Goal: Communication & Community: Share content

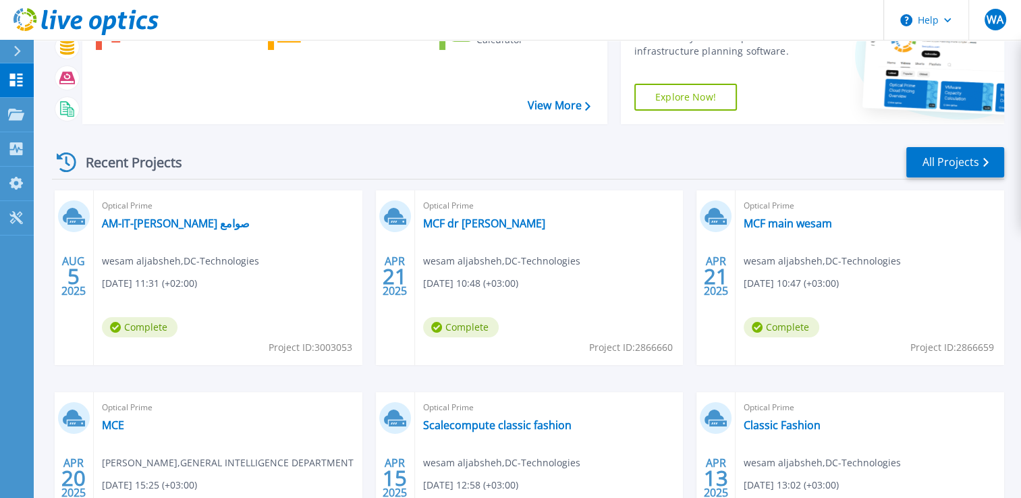
scroll to position [135, 0]
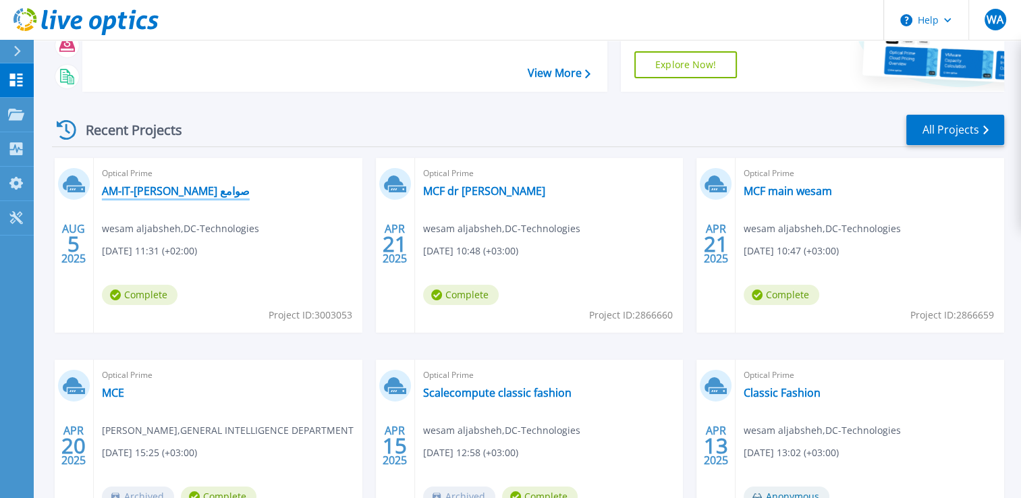
click at [151, 189] on link "AM-IT-[PERSON_NAME] صوامع" at bounding box center [176, 191] width 148 height 14
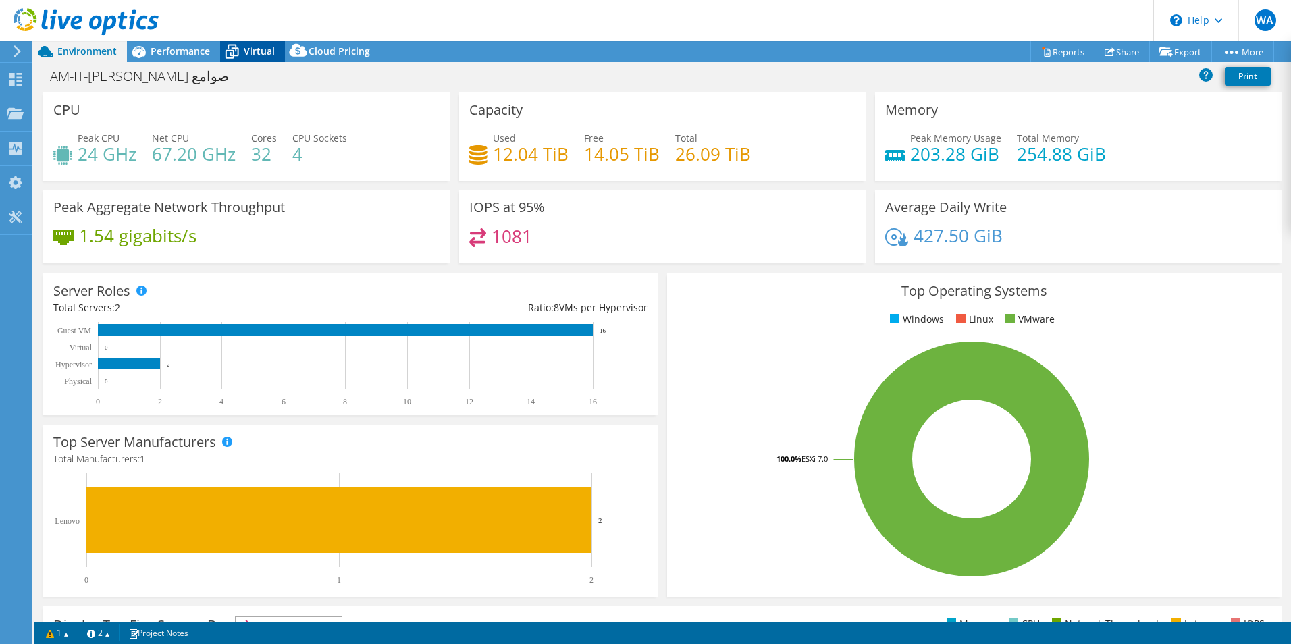
click at [272, 52] on span "Virtual" at bounding box center [259, 51] width 31 height 13
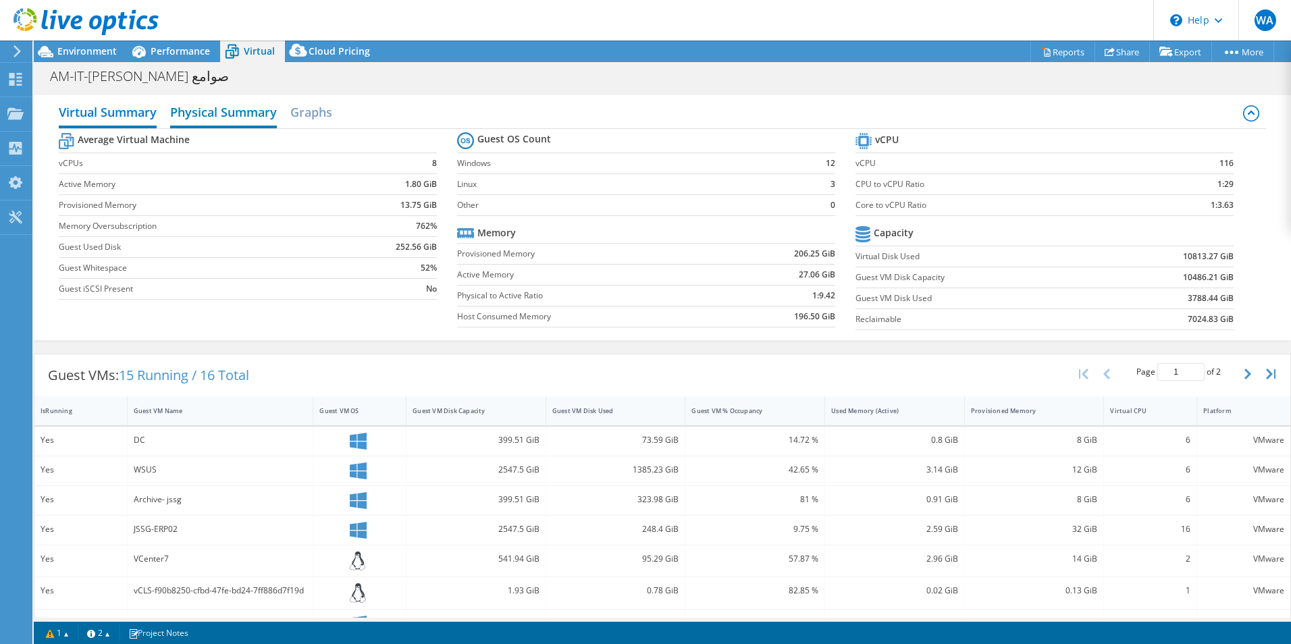
click at [252, 107] on h2 "Physical Summary" at bounding box center [223, 114] width 107 height 30
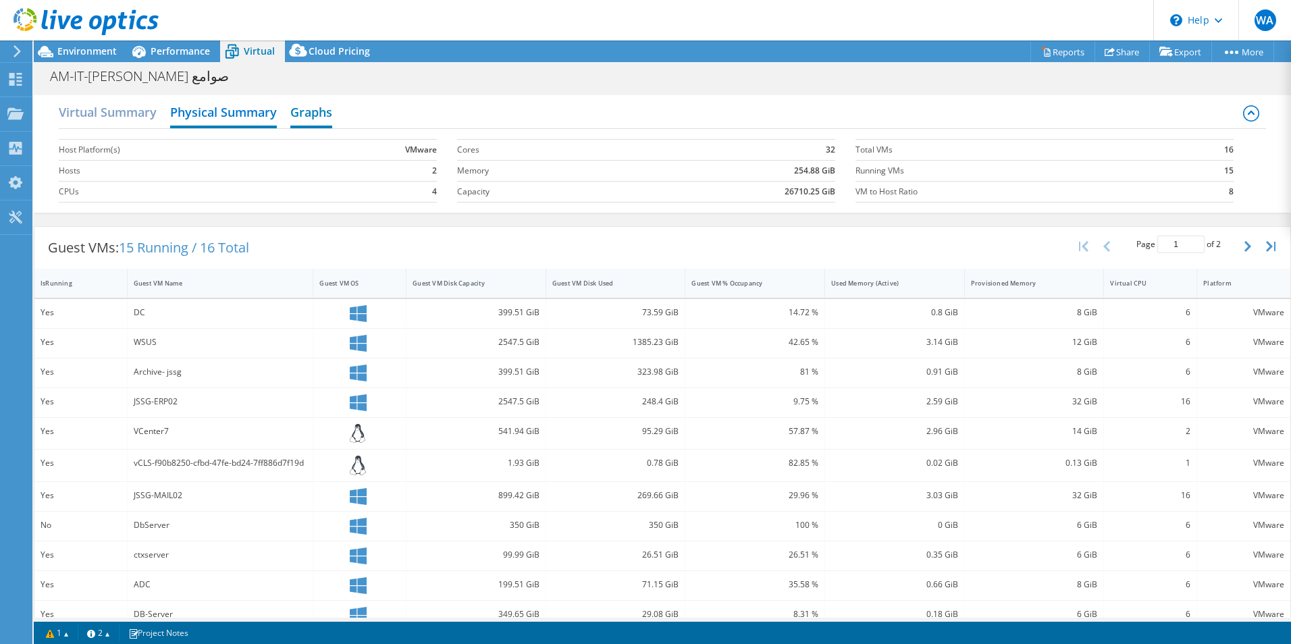
click at [305, 112] on h2 "Graphs" at bounding box center [311, 114] width 42 height 30
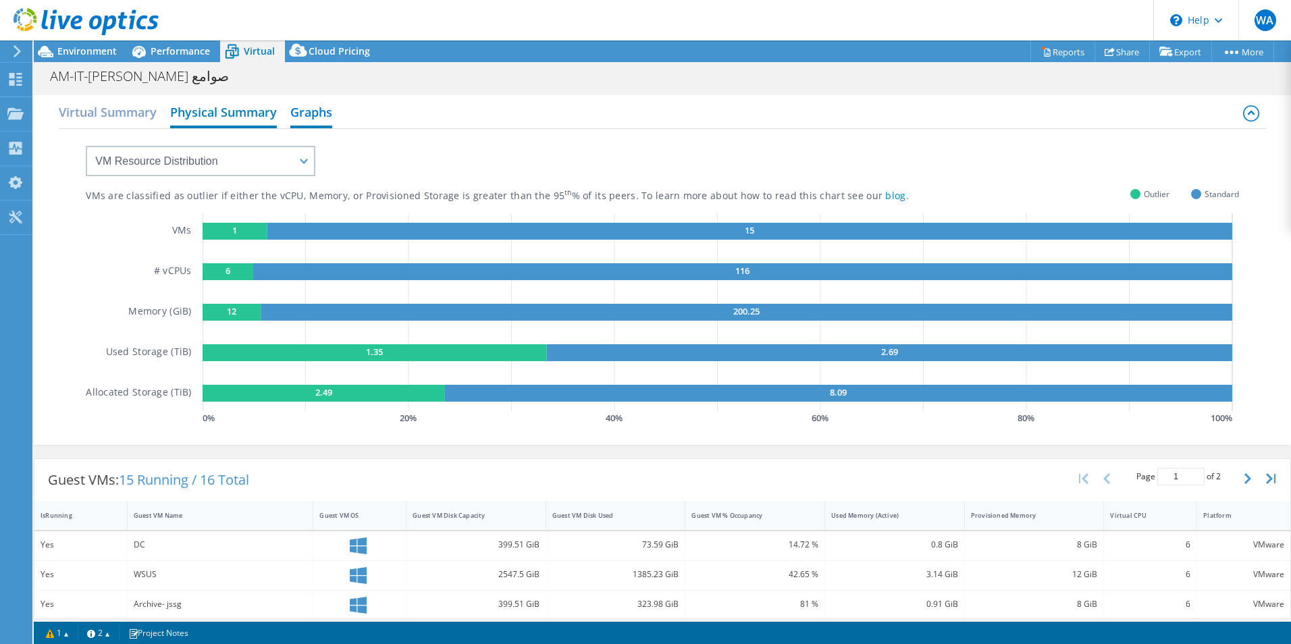
click at [184, 111] on h2 "Physical Summary" at bounding box center [223, 114] width 107 height 30
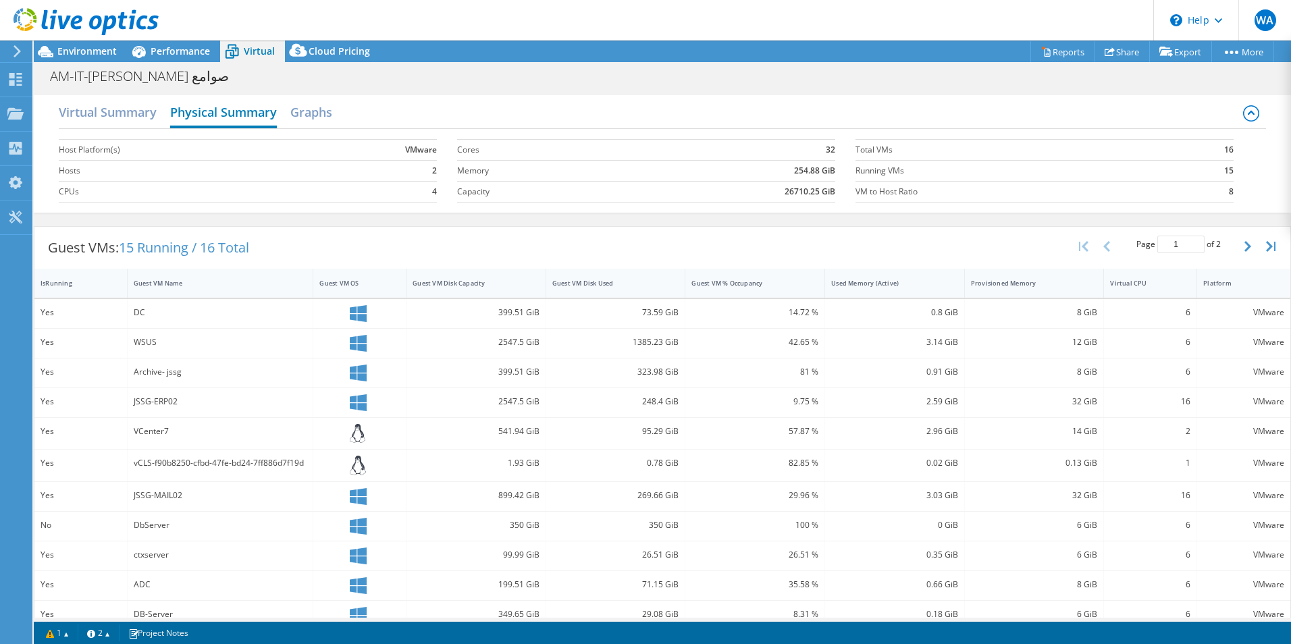
drag, startPoint x: 198, startPoint y: 109, endPoint x: 243, endPoint y: 104, distance: 45.6
click at [236, 104] on h2 "Physical Summary" at bounding box center [223, 114] width 107 height 30
drag, startPoint x: 243, startPoint y: 104, endPoint x: 325, endPoint y: 111, distance: 82.0
click at [325, 111] on h2 "Graphs" at bounding box center [311, 114] width 42 height 30
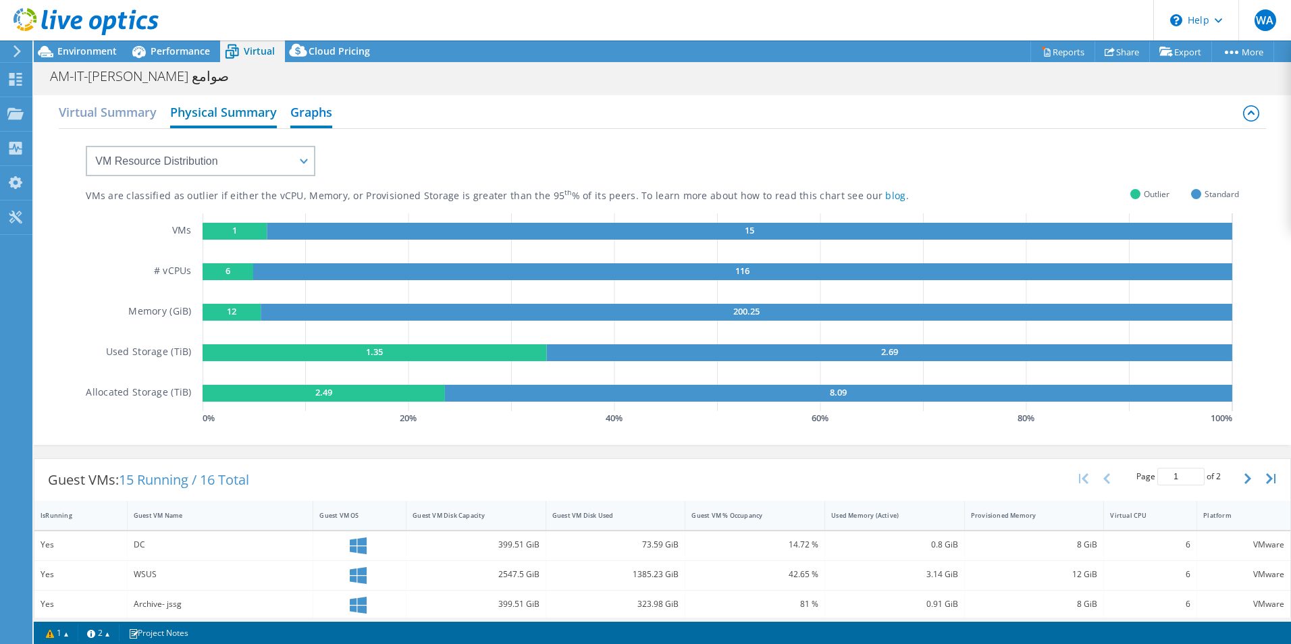
click at [248, 117] on h2 "Physical Summary" at bounding box center [223, 114] width 107 height 30
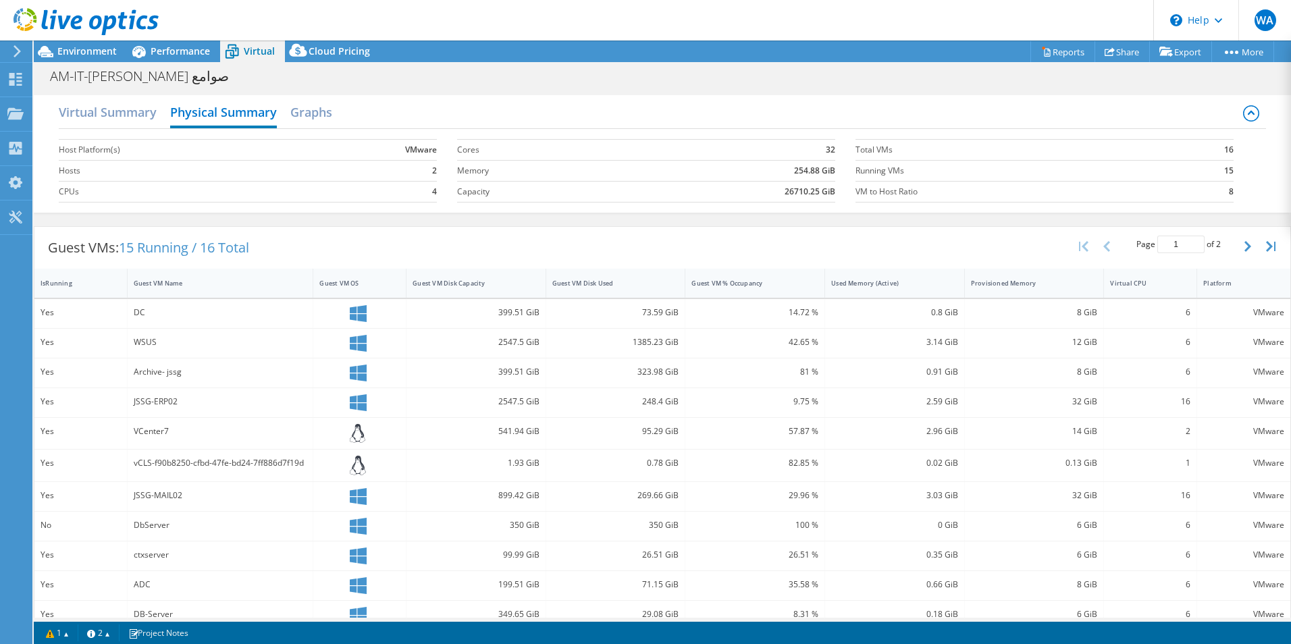
drag, startPoint x: 327, startPoint y: 107, endPoint x: 284, endPoint y: 122, distance: 45.0
click at [325, 109] on h2 "Graphs" at bounding box center [311, 112] width 42 height 27
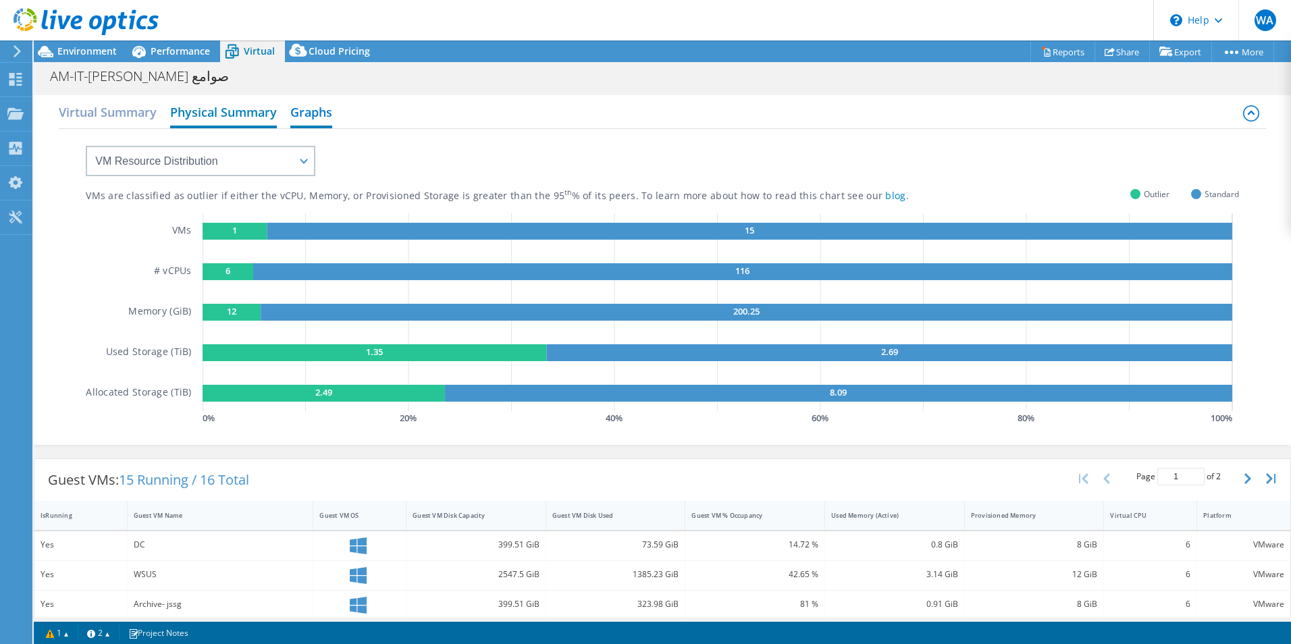
click at [257, 125] on h2 "Physical Summary" at bounding box center [223, 114] width 107 height 30
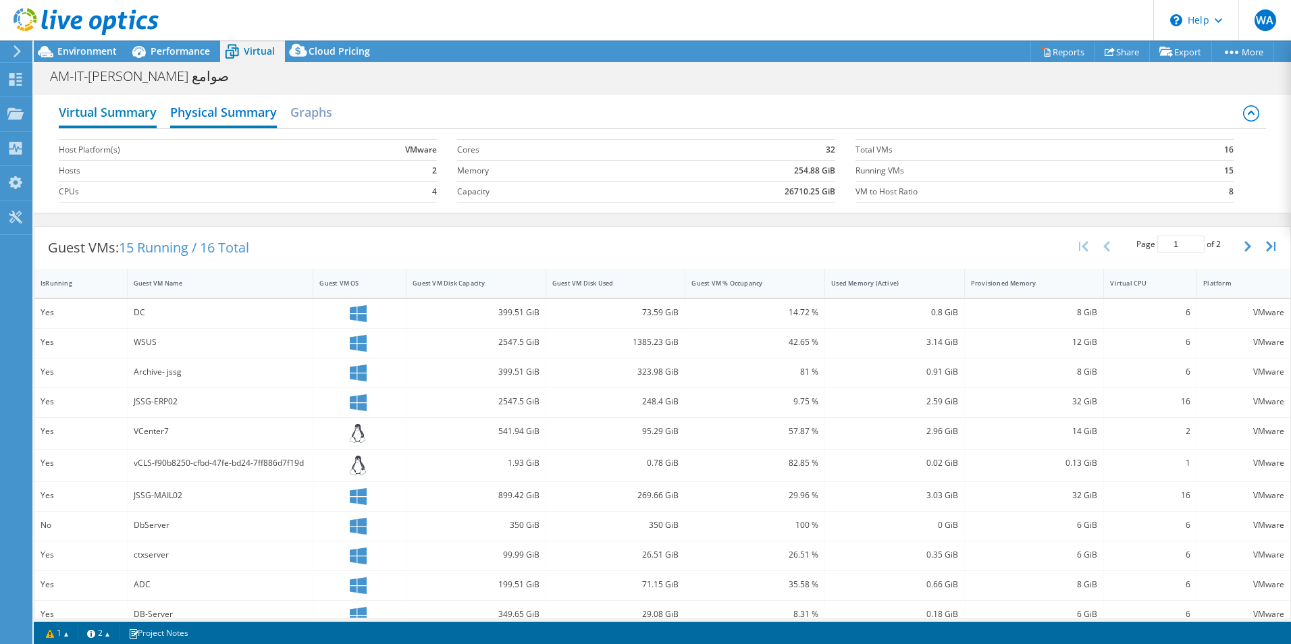
click at [120, 113] on h2 "Virtual Summary" at bounding box center [108, 114] width 98 height 30
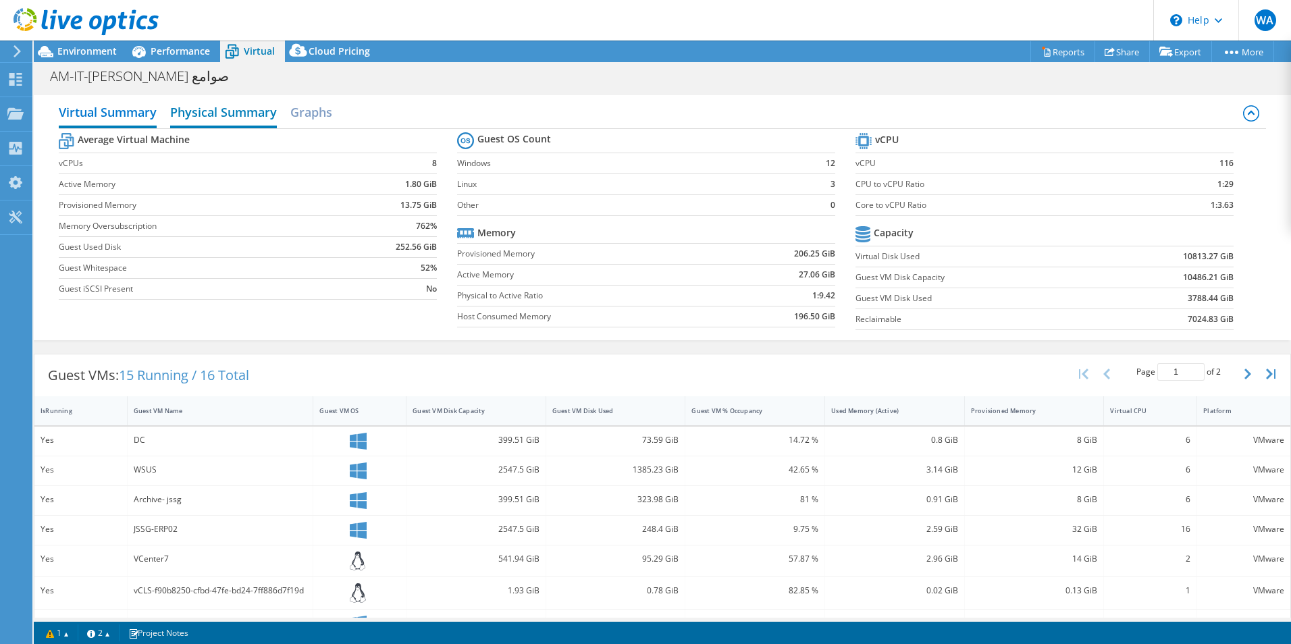
click at [259, 115] on h2 "Physical Summary" at bounding box center [223, 114] width 107 height 30
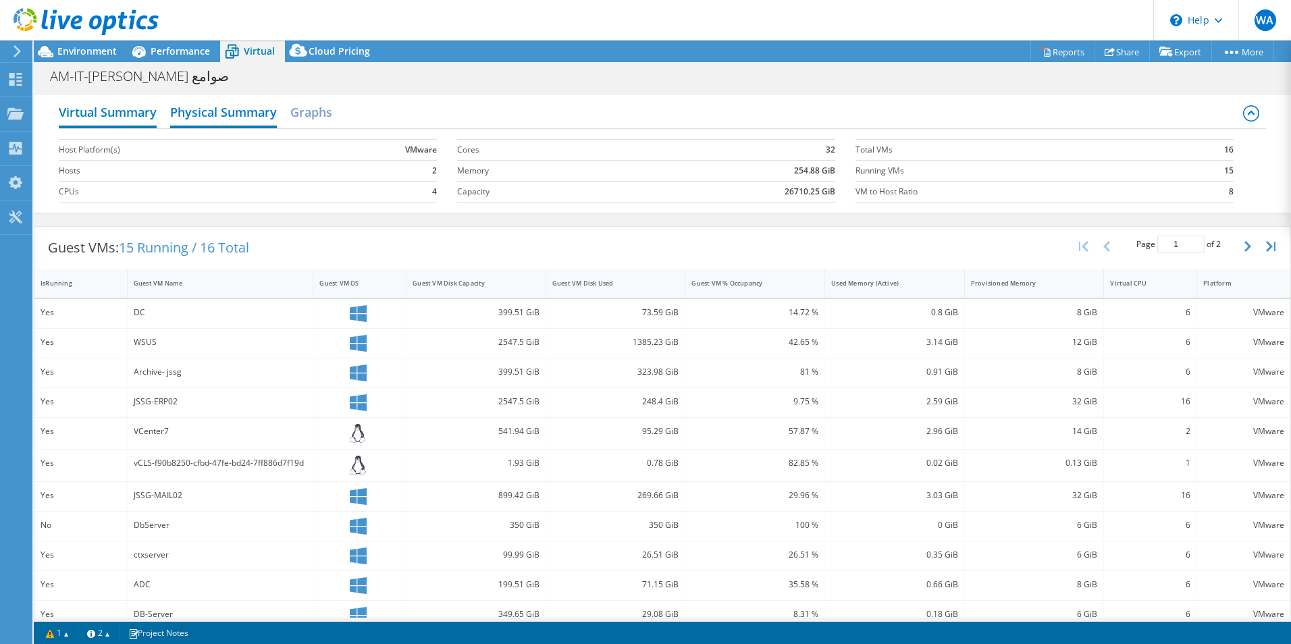
click at [155, 112] on h2 "Virtual Summary" at bounding box center [108, 114] width 98 height 30
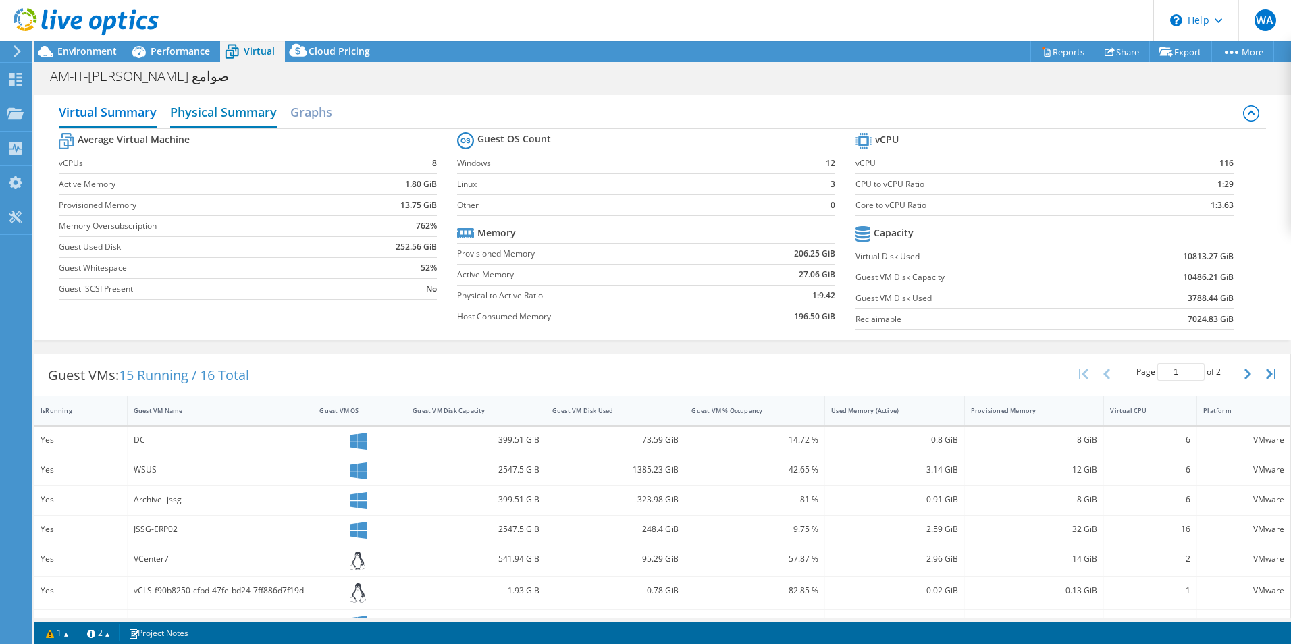
click at [235, 124] on h2 "Physical Summary" at bounding box center [223, 114] width 107 height 30
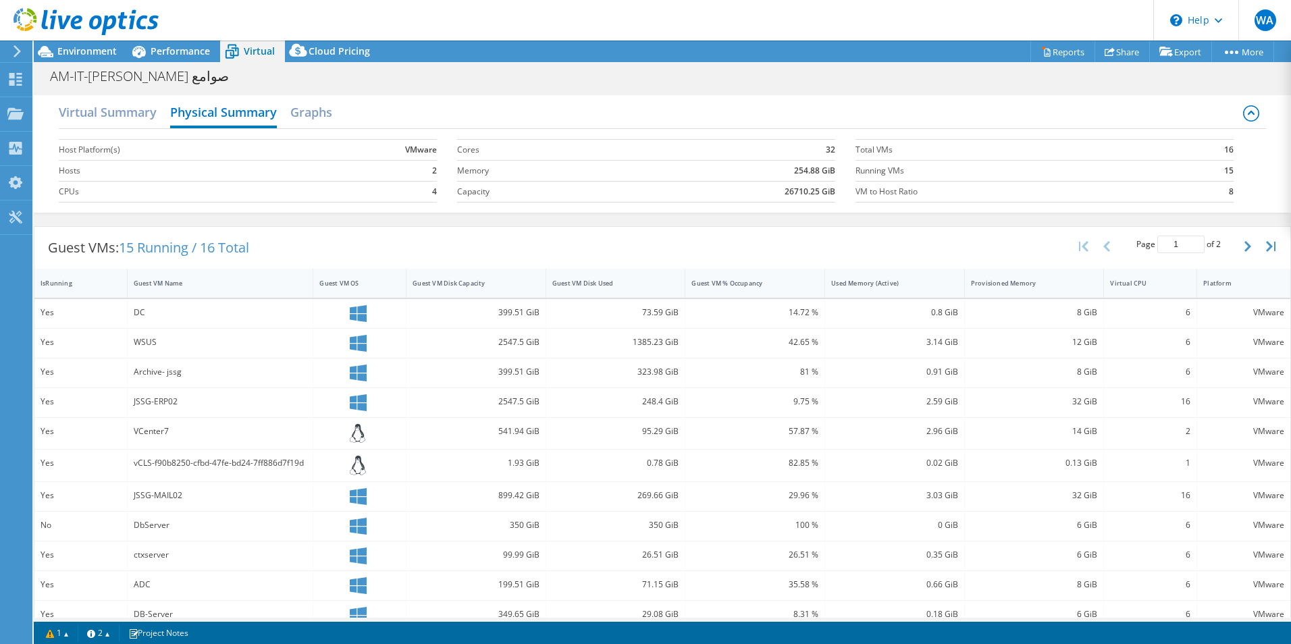
click at [159, 128] on div "Virtual Summary Physical Summary Graphs" at bounding box center [662, 114] width 1207 height 30
click at [148, 115] on h2 "Virtual Summary" at bounding box center [108, 114] width 98 height 30
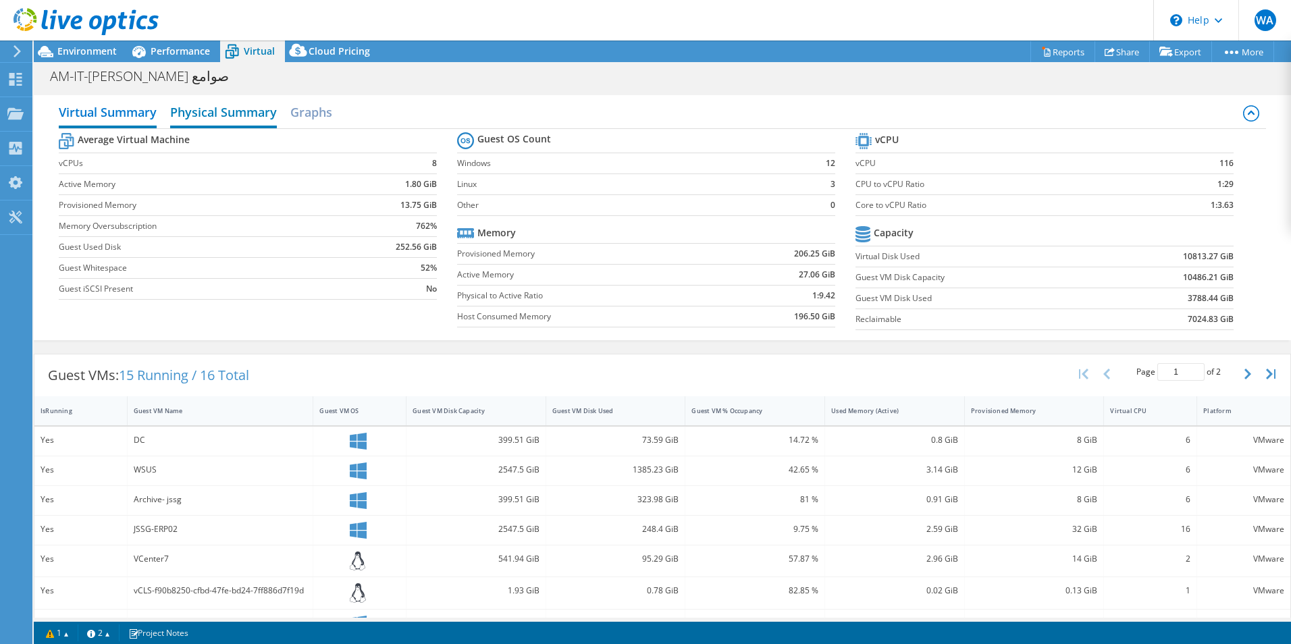
click at [225, 124] on h2 "Physical Summary" at bounding box center [223, 114] width 107 height 30
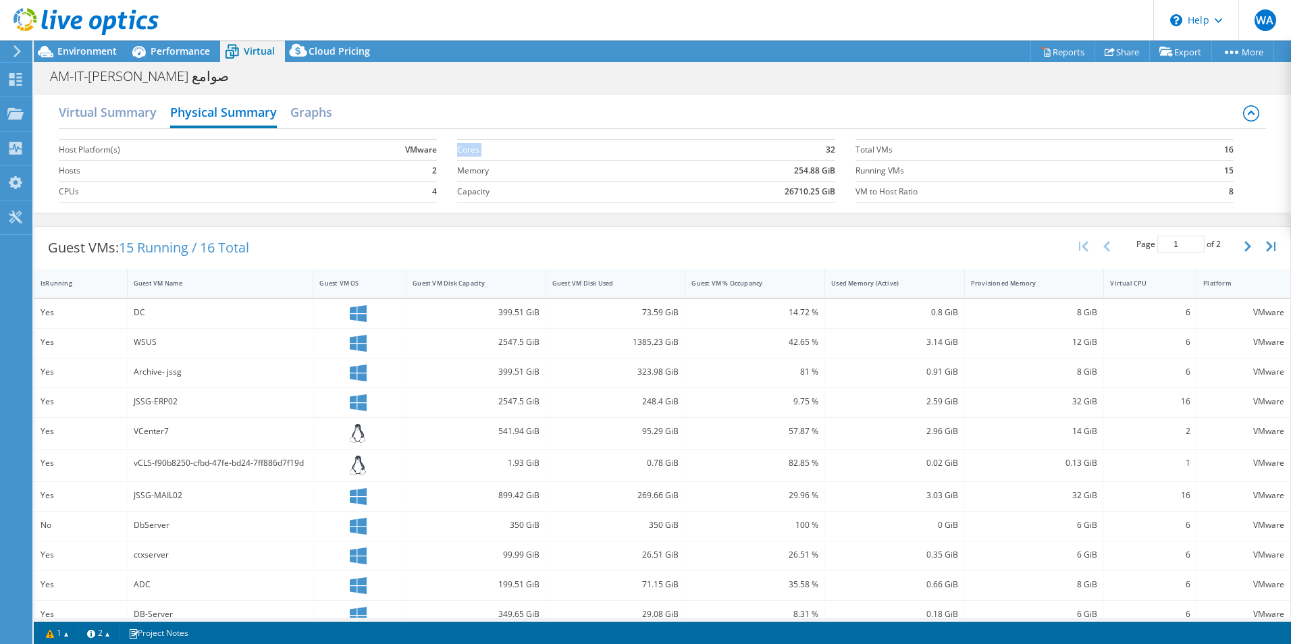
drag, startPoint x: 816, startPoint y: 157, endPoint x: 832, endPoint y: 157, distance: 16.9
click at [832, 157] on section "Cores 32 Memory 254.88 GiB Capacity 26710.25 GiB" at bounding box center [656, 170] width 398 height 77
drag, startPoint x: 832, startPoint y: 157, endPoint x: 801, endPoint y: 209, distance: 60.9
click at [801, 209] on section "Cores 32 Memory 254.88 GiB Capacity 26710.25 GiB" at bounding box center [656, 170] width 398 height 77
click at [826, 155] on b "32" at bounding box center [830, 150] width 9 height 14
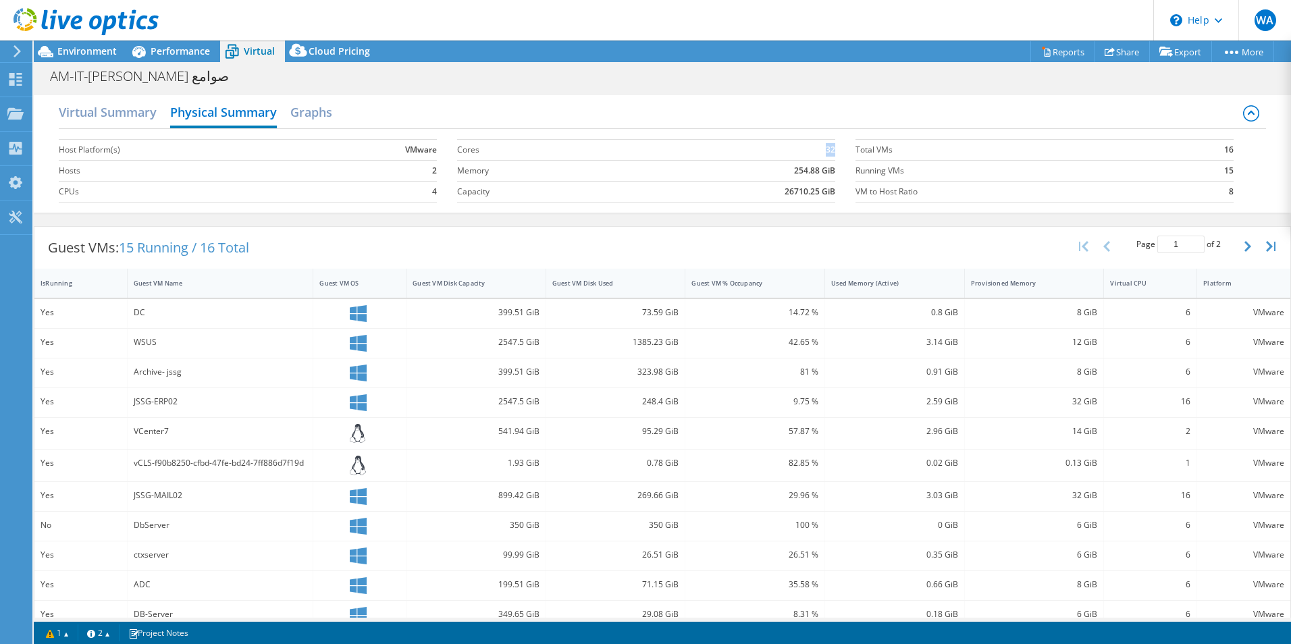
click at [826, 155] on b "32" at bounding box center [830, 150] width 9 height 14
click at [816, 157] on td "32" at bounding box center [728, 149] width 213 height 21
click at [79, 116] on h2 "Virtual Summary" at bounding box center [108, 114] width 98 height 30
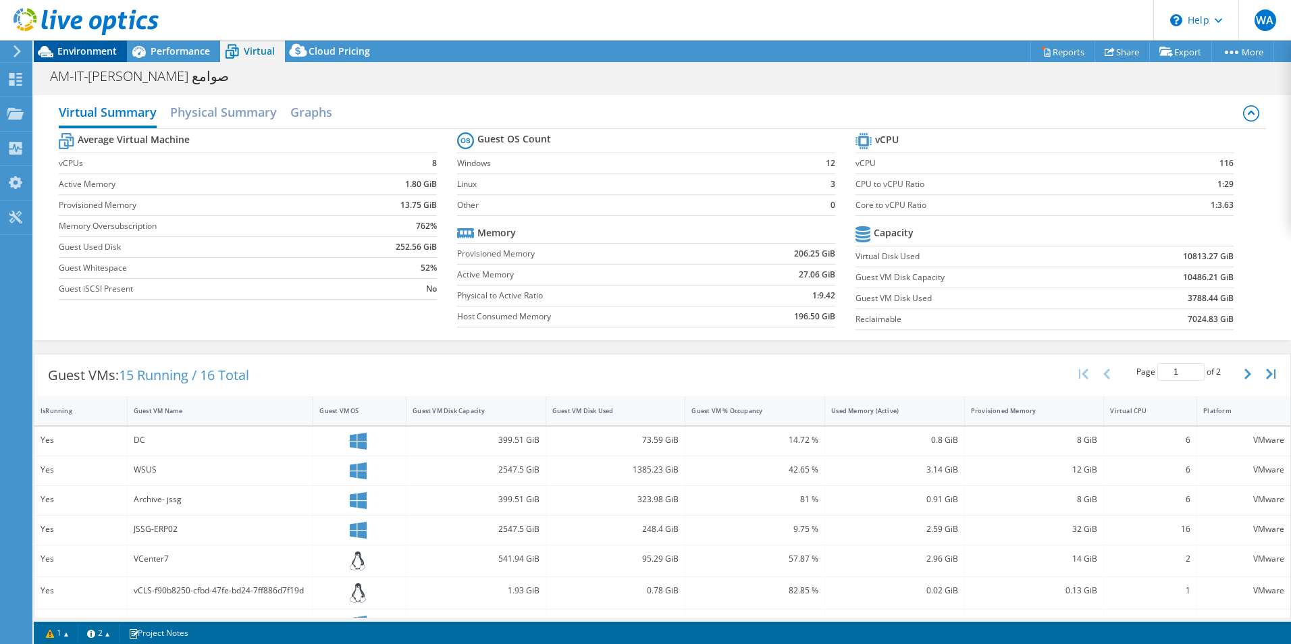
click at [113, 55] on span "Environment" at bounding box center [86, 51] width 59 height 13
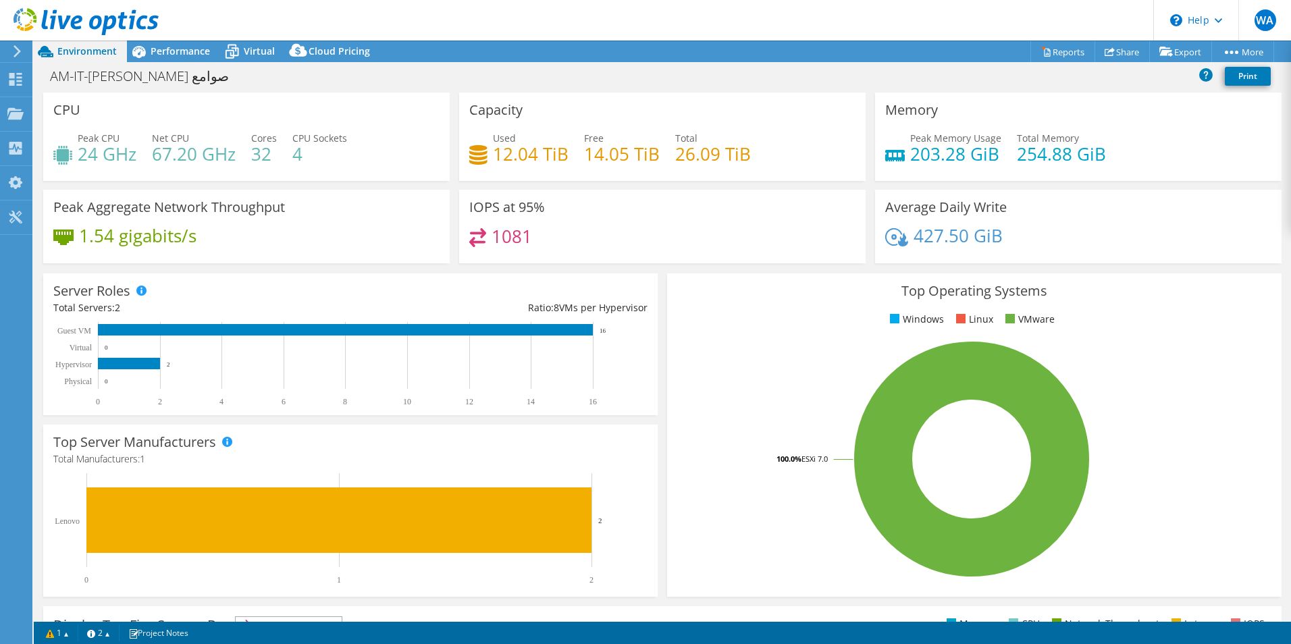
click at [338, 140] on span "CPU Sockets" at bounding box center [319, 138] width 55 height 13
drag, startPoint x: 338, startPoint y: 140, endPoint x: 311, endPoint y: 156, distance: 31.1
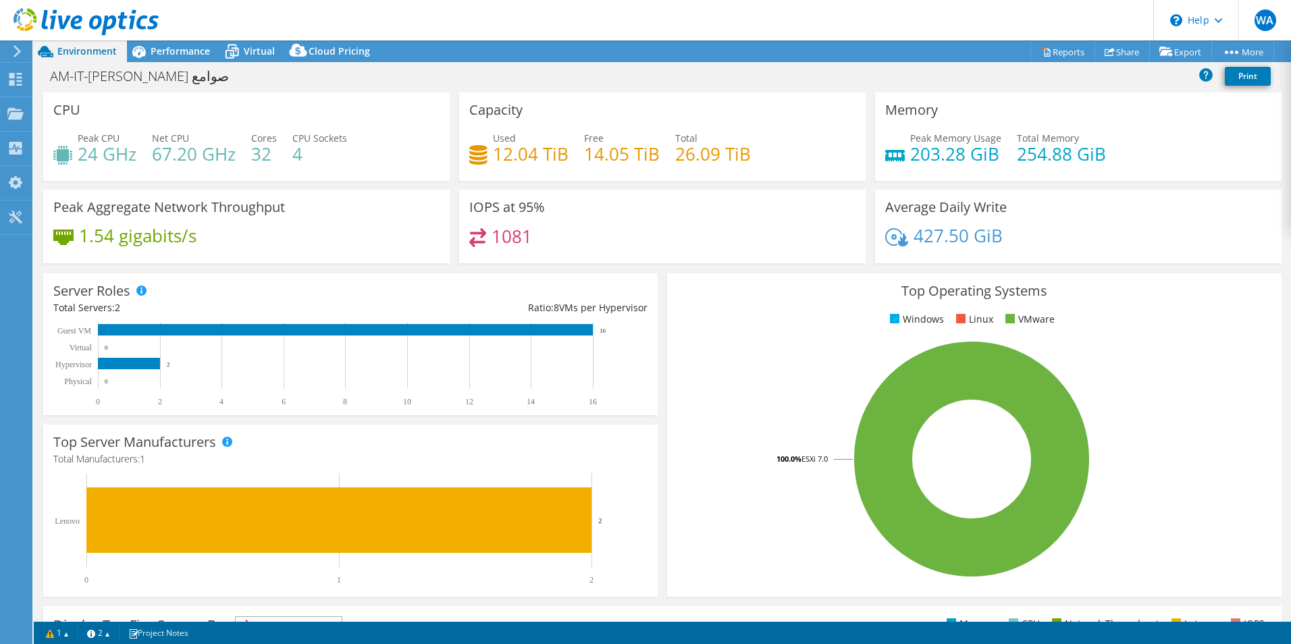
click at [311, 156] on h4 "4" at bounding box center [319, 153] width 55 height 15
click at [244, 163] on div "Peak CPU 24 GHz Net CPU 67.20 GHz Cores 32 CPU Sockets 4" at bounding box center [246, 153] width 386 height 44
click at [246, 163] on div "Peak CPU 24 GHz Net CPU 67.20 GHz Cores 32 CPU Sockets 4" at bounding box center [246, 153] width 386 height 44
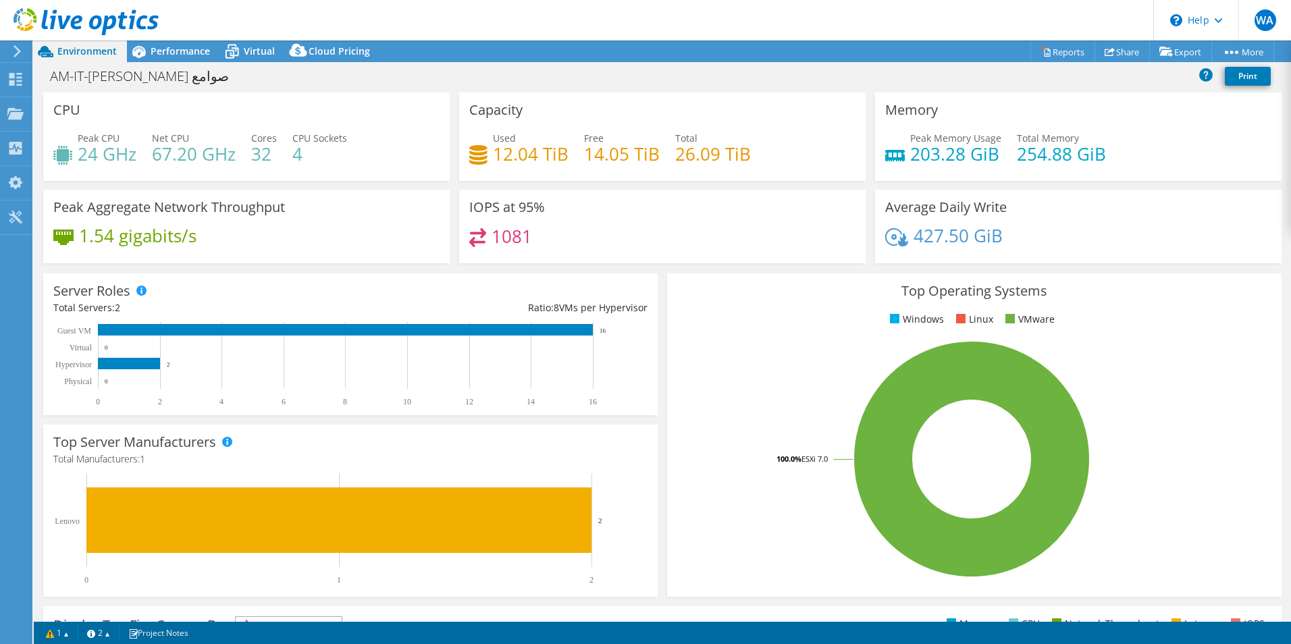
click at [256, 161] on h4 "32" at bounding box center [264, 153] width 26 height 15
drag, startPoint x: 256, startPoint y: 161, endPoint x: 300, endPoint y: 182, distance: 49.2
click at [300, 182] on div "CPU Peak CPU 24 GHz Net CPU 67.20 GHz Cores 32 CPU Sockets 4" at bounding box center [246, 140] width 416 height 97
drag, startPoint x: 1017, startPoint y: 164, endPoint x: 1050, endPoint y: 155, distance: 33.8
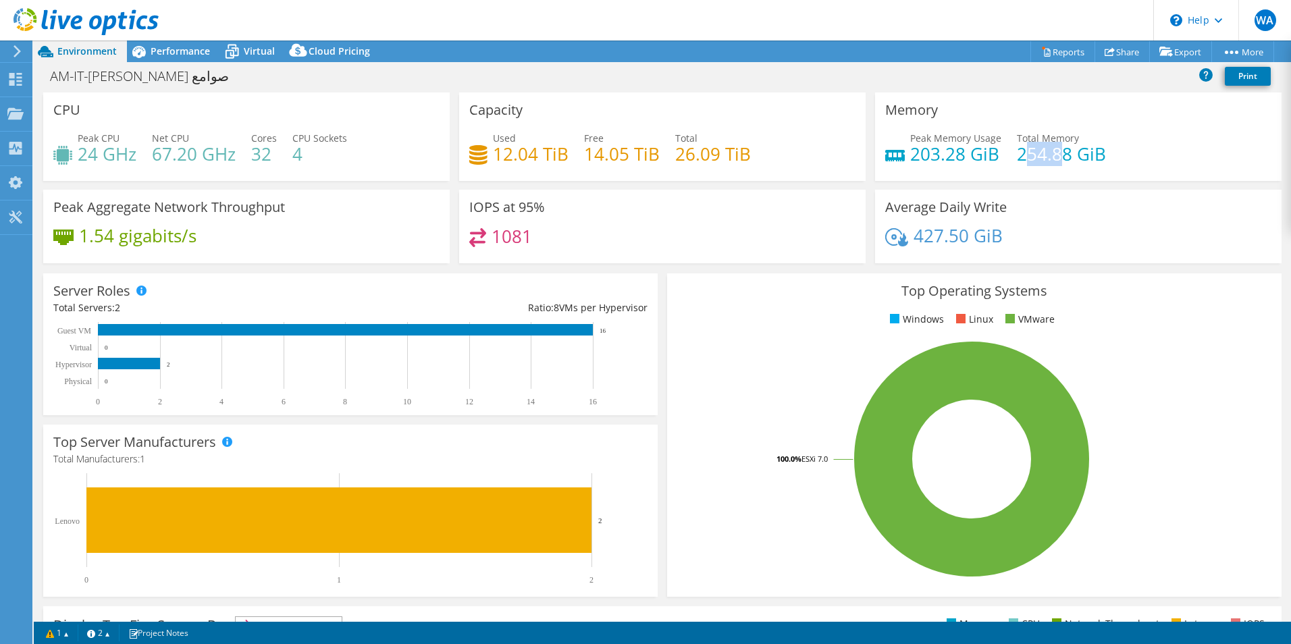
click at [1031, 155] on h4 "254.88 GiB" at bounding box center [1061, 153] width 89 height 15
drag, startPoint x: 1050, startPoint y: 155, endPoint x: 978, endPoint y: 147, distance: 71.9
click at [978, 147] on h4 "203.28 GiB" at bounding box center [955, 153] width 91 height 15
drag, startPoint x: 998, startPoint y: 160, endPoint x: 1019, endPoint y: 160, distance: 21.6
click at [1019, 160] on div "Peak Memory Usage 203.28 GiB Total Memory 254.88 GiB" at bounding box center [1078, 153] width 386 height 44
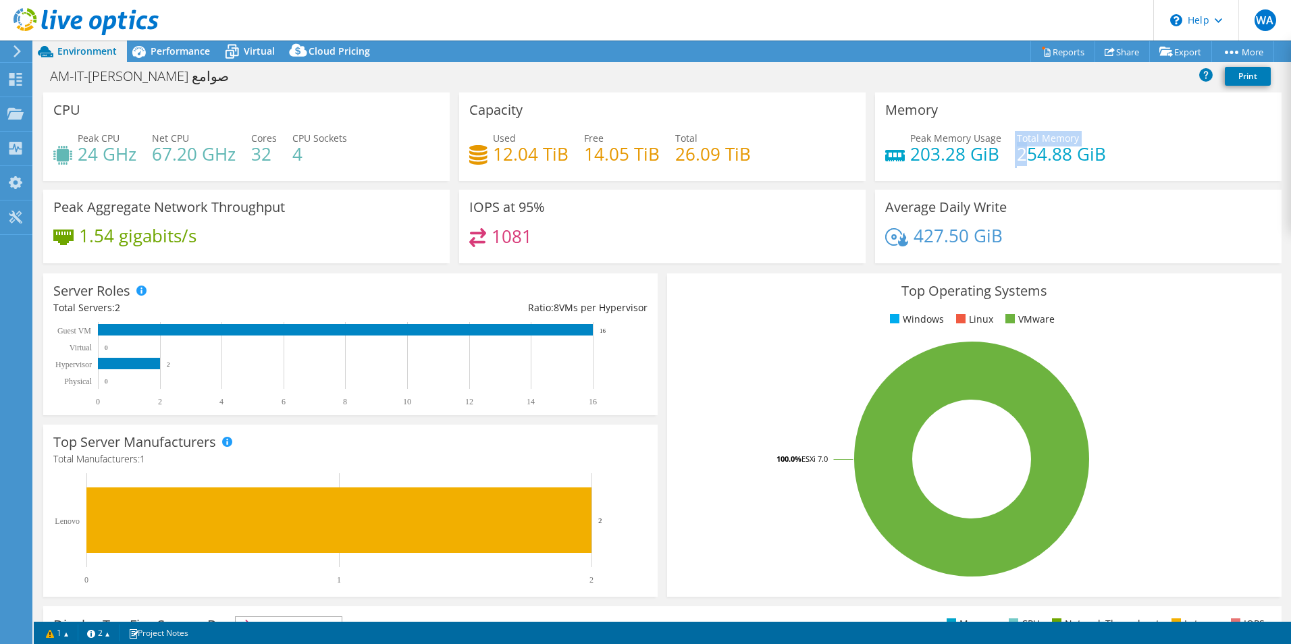
click at [1019, 161] on h4 "254.88 GiB" at bounding box center [1061, 153] width 89 height 15
click at [1031, 161] on h4 "254.88 GiB" at bounding box center [1061, 153] width 89 height 15
click at [691, 174] on div "Used 12.04 TiB Free 14.05 TiB Total 26.09 TiB" at bounding box center [662, 153] width 386 height 44
click at [696, 161] on h4 "26.09 TiB" at bounding box center [713, 153] width 76 height 15
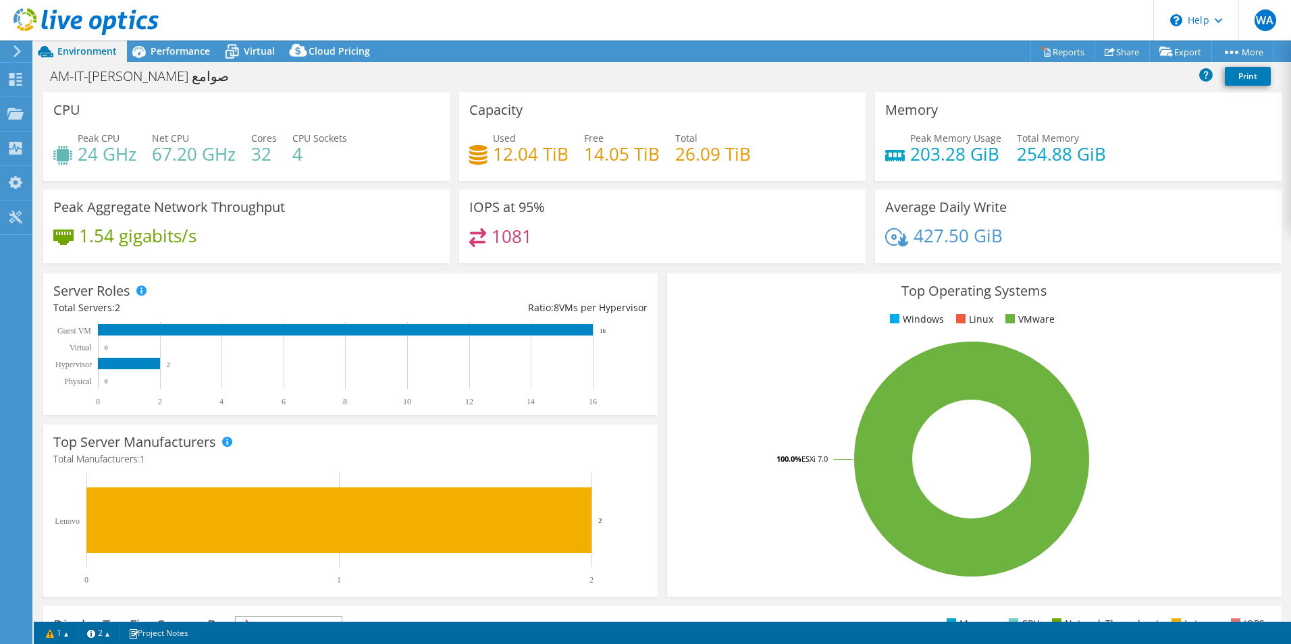
click at [718, 155] on h4 "26.09 TiB" at bounding box center [713, 153] width 76 height 15
drag, startPoint x: 718, startPoint y: 155, endPoint x: 691, endPoint y: 180, distance: 36.3
click at [691, 180] on div "Capacity Used 12.04 TiB Free 14.05 TiB Total 26.09 TiB" at bounding box center [662, 136] width 406 height 88
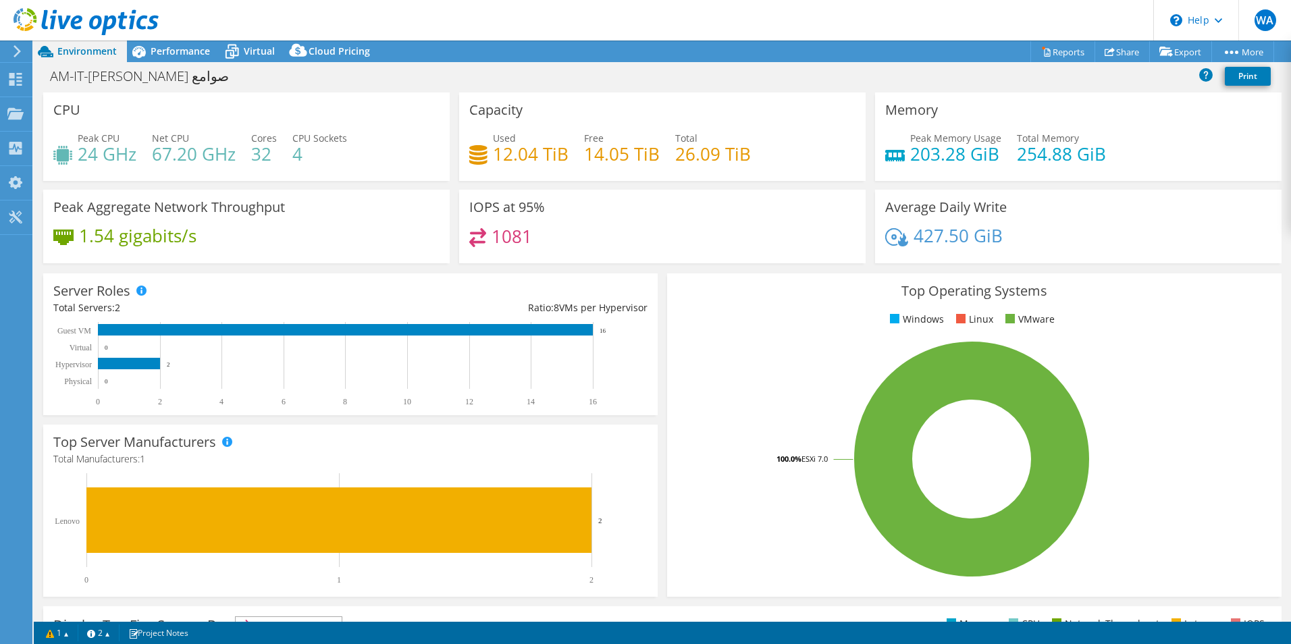
click at [697, 159] on h4 "26.09 TiB" at bounding box center [713, 153] width 76 height 15
drag, startPoint x: 697, startPoint y: 159, endPoint x: 722, endPoint y: 192, distance: 41.0
click at [722, 192] on div "IOPS at 95% 1081" at bounding box center [662, 227] width 406 height 74
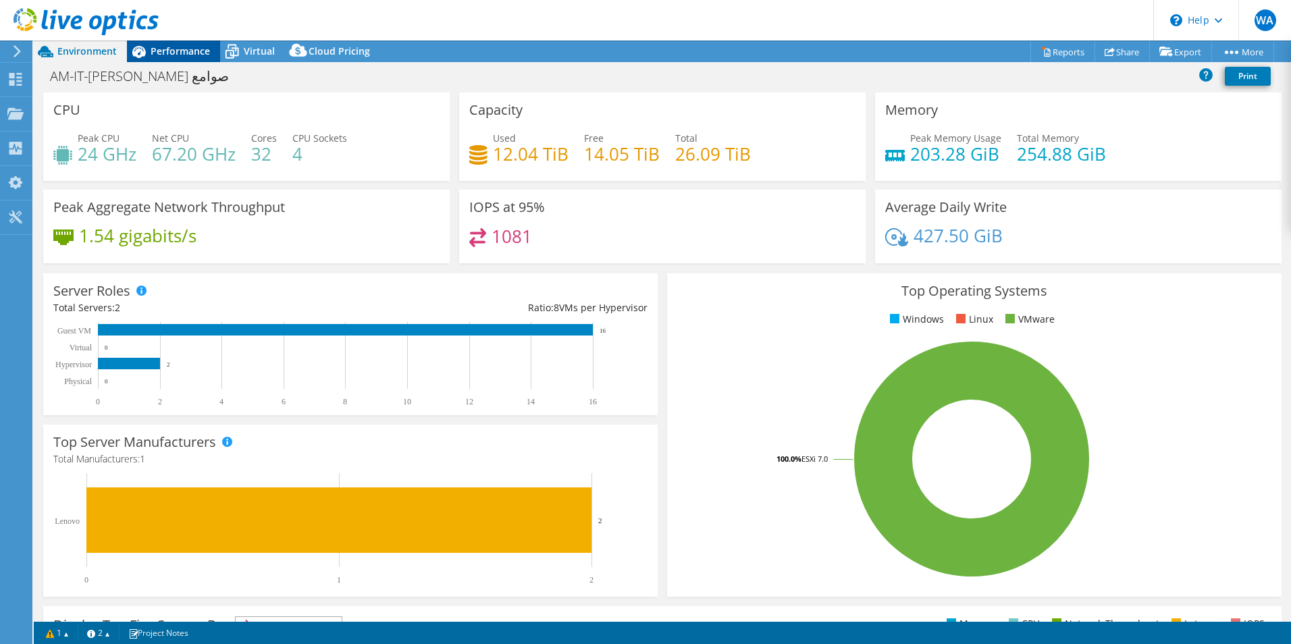
click at [202, 52] on span "Performance" at bounding box center [180, 51] width 59 height 13
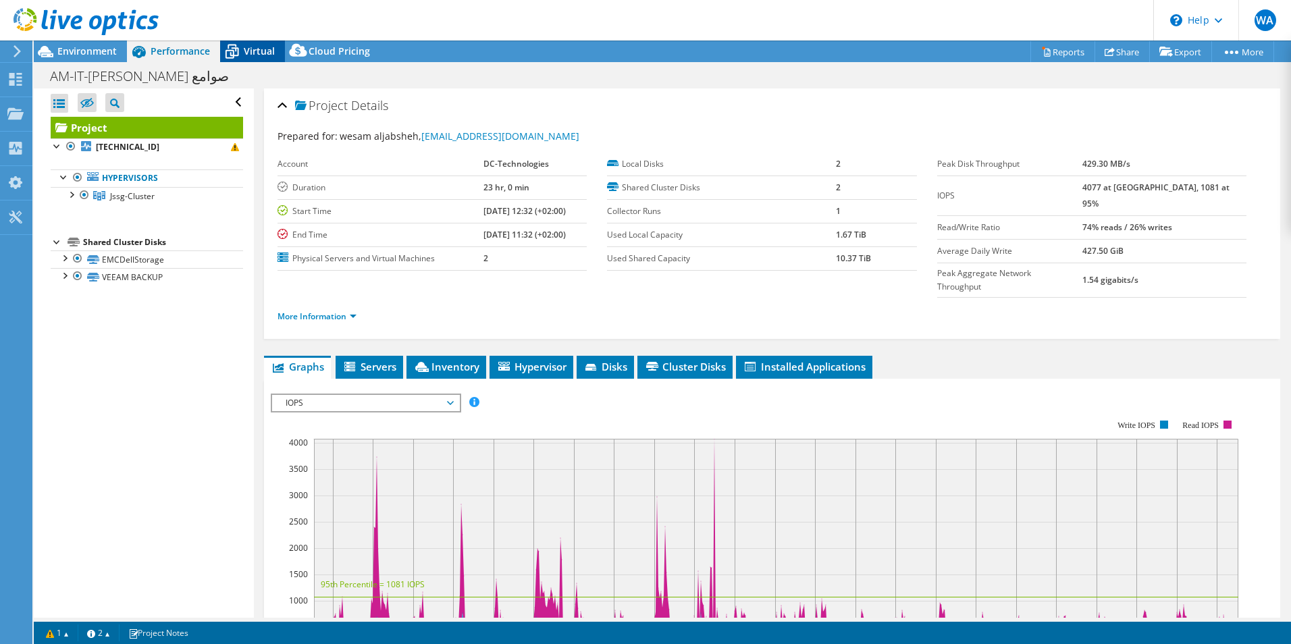
click at [234, 53] on icon at bounding box center [232, 52] width 24 height 24
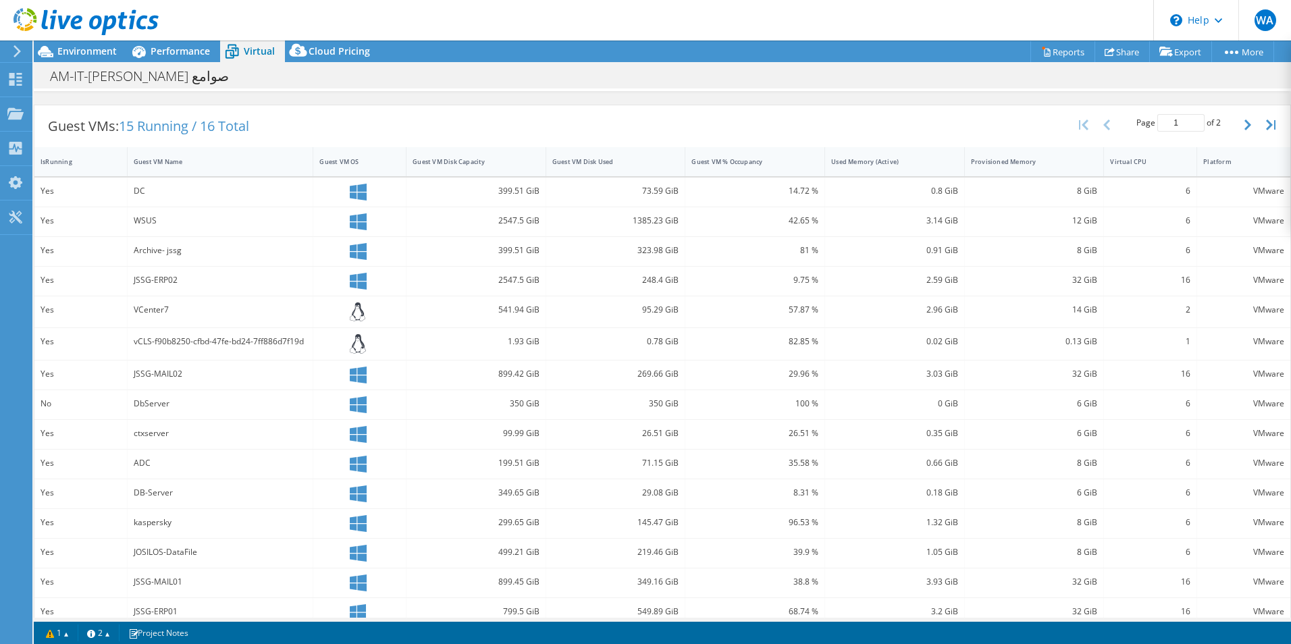
scroll to position [265, 0]
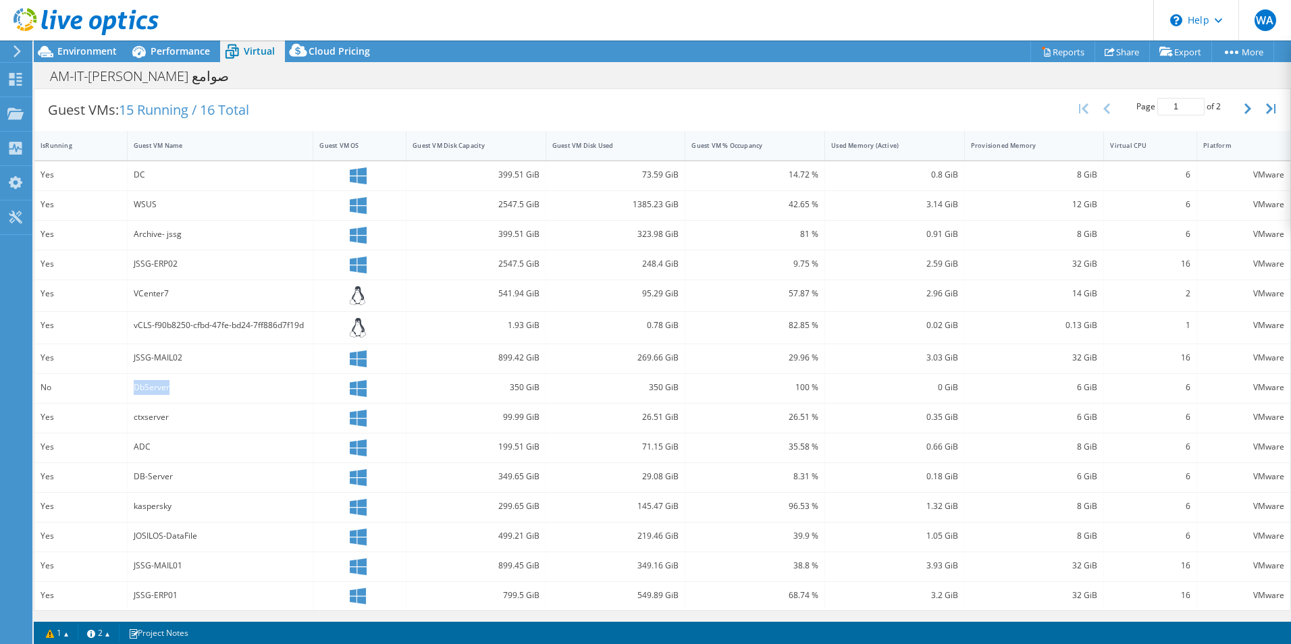
drag, startPoint x: 123, startPoint y: 382, endPoint x: 198, endPoint y: 398, distance: 76.5
click at [198, 398] on div "No DbServer 350 GiB 350 GiB 100 % 0 GiB 6 GiB 6 VMware" at bounding box center [662, 388] width 1256 height 29
drag, startPoint x: 198, startPoint y: 398, endPoint x: 173, endPoint y: 475, distance: 81.6
click at [173, 475] on div "DB-Server" at bounding box center [221, 476] width 174 height 15
drag, startPoint x: 173, startPoint y: 475, endPoint x: 159, endPoint y: 534, distance: 60.3
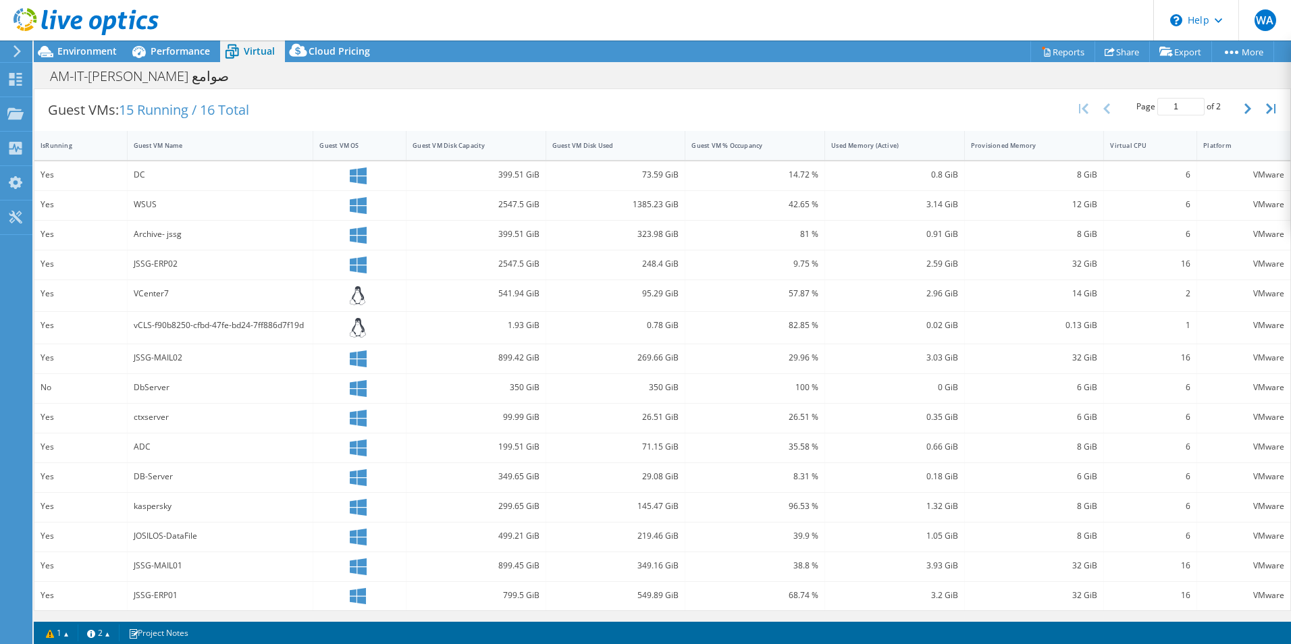
click at [157, 498] on div "JOSILOS-DataFile" at bounding box center [221, 536] width 174 height 15
click at [1031, 292] on div "VMware" at bounding box center [1243, 296] width 93 height 32
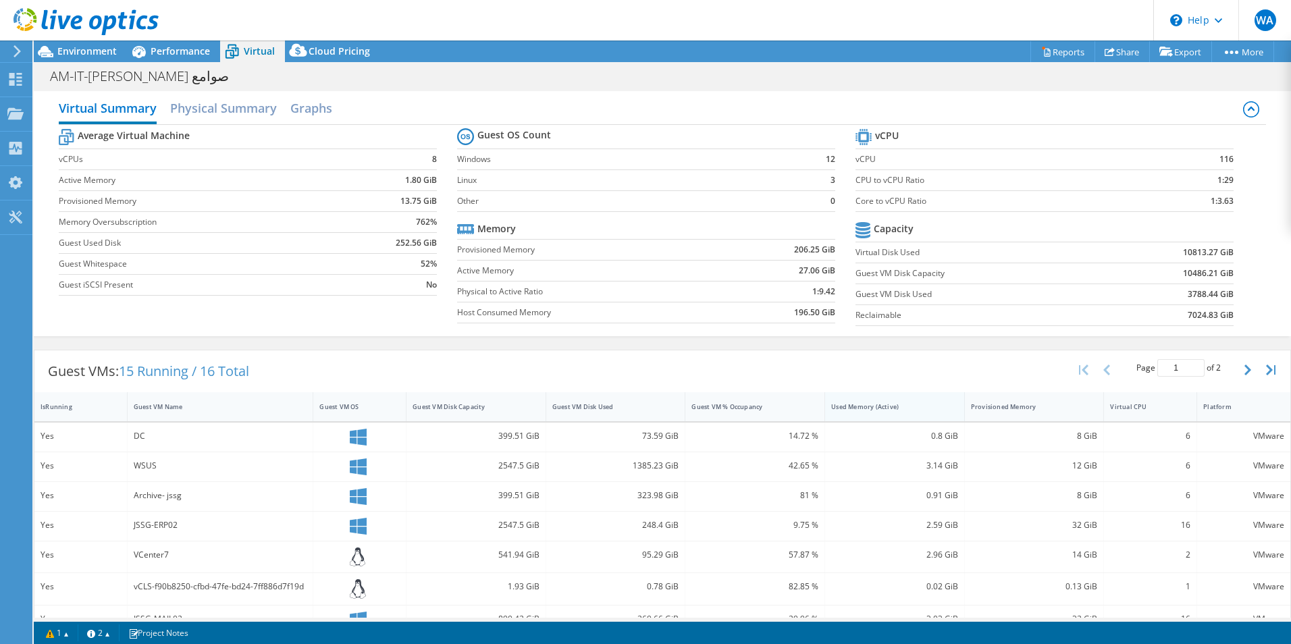
scroll to position [0, 0]
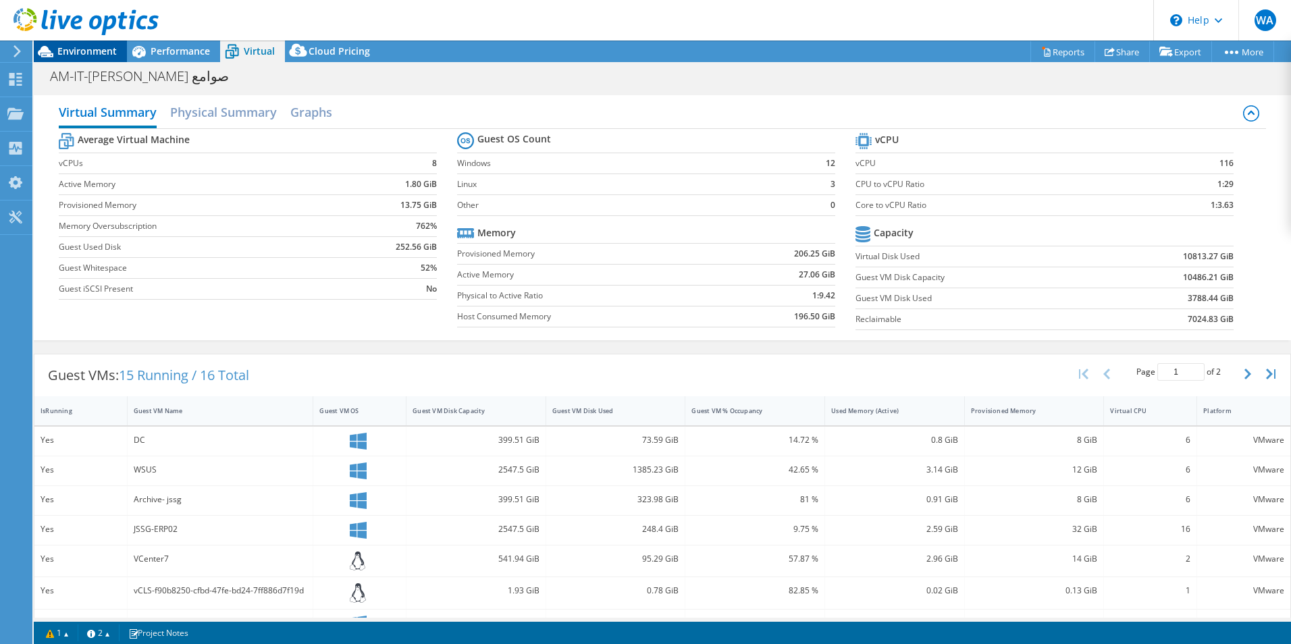
click at [87, 51] on span "Environment" at bounding box center [86, 51] width 59 height 13
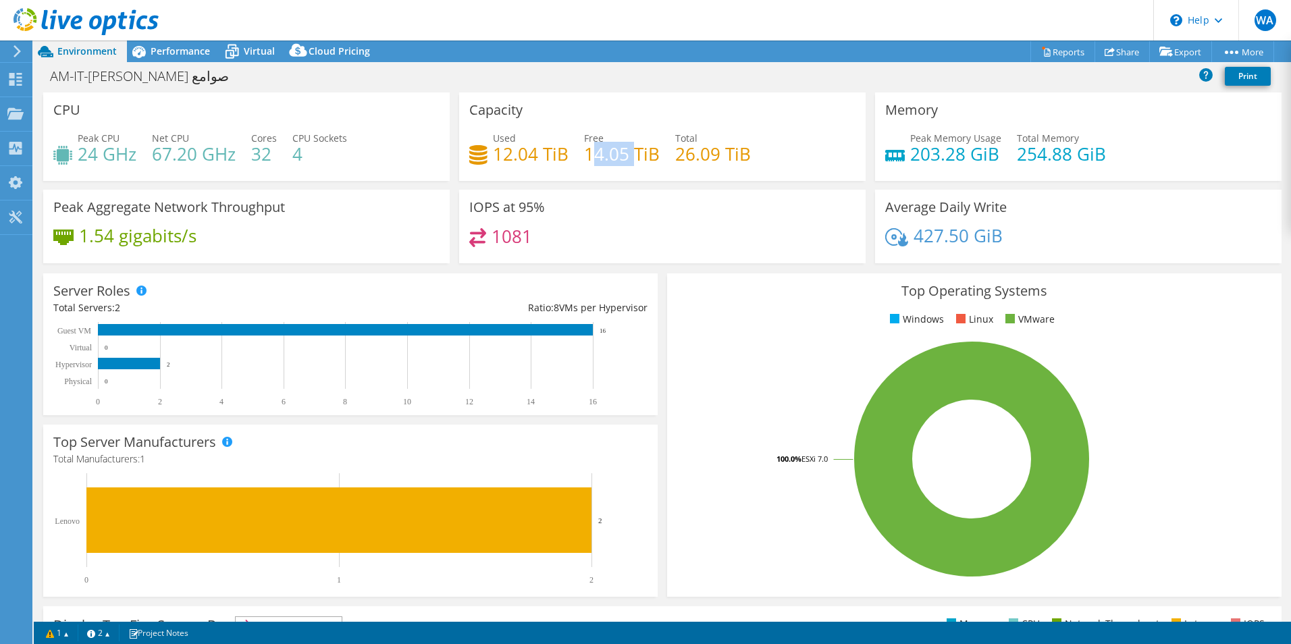
drag, startPoint x: 586, startPoint y: 157, endPoint x: 627, endPoint y: 157, distance: 41.2
click at [627, 157] on h4 "14.05 TiB" at bounding box center [622, 153] width 76 height 15
drag, startPoint x: 627, startPoint y: 157, endPoint x: 643, endPoint y: 170, distance: 20.1
click at [642, 170] on div "Used 12.04 TiB Free 14.05 TiB Total 26.09 TiB" at bounding box center [662, 153] width 386 height 44
drag, startPoint x: 662, startPoint y: 159, endPoint x: 745, endPoint y: 157, distance: 83.1
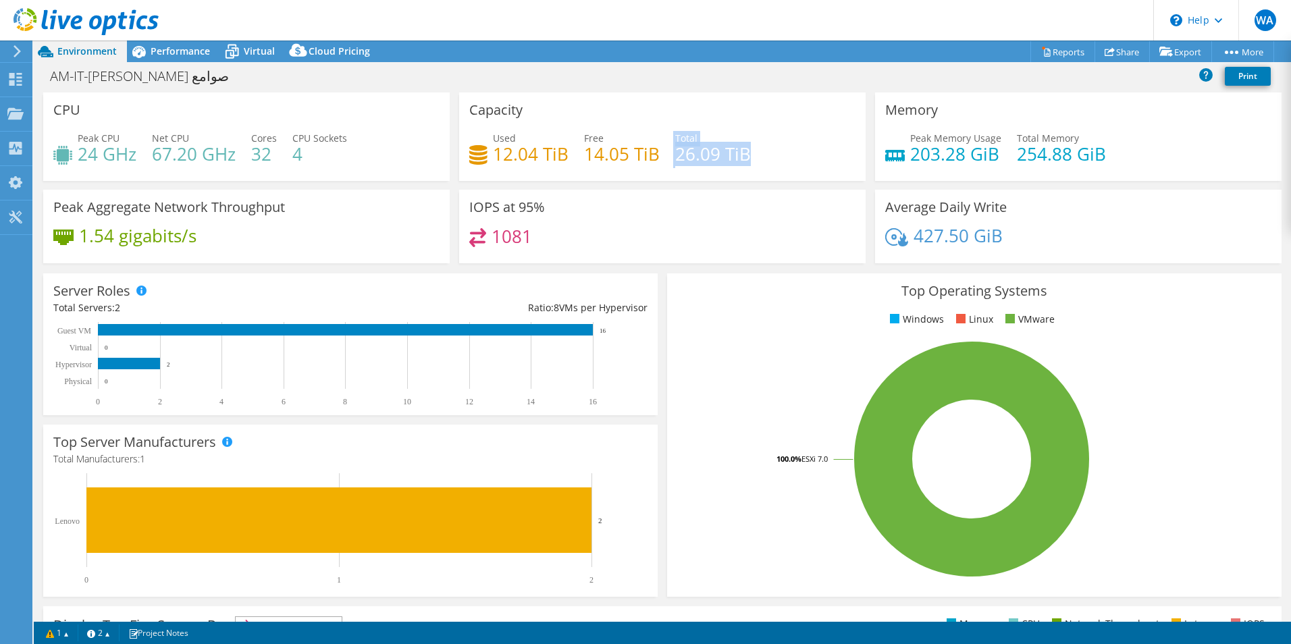
click at [745, 157] on div "Used 12.04 TiB Free 14.05 TiB Total 26.09 TiB" at bounding box center [662, 153] width 386 height 44
drag, startPoint x: 745, startPoint y: 157, endPoint x: 711, endPoint y: 196, distance: 51.7
click at [711, 196] on div "IOPS at 95% 1081" at bounding box center [662, 227] width 406 height 74
drag, startPoint x: 1129, startPoint y: 48, endPoint x: 1133, endPoint y: 60, distance: 12.8
click at [1031, 48] on link "Share" at bounding box center [1121, 51] width 55 height 21
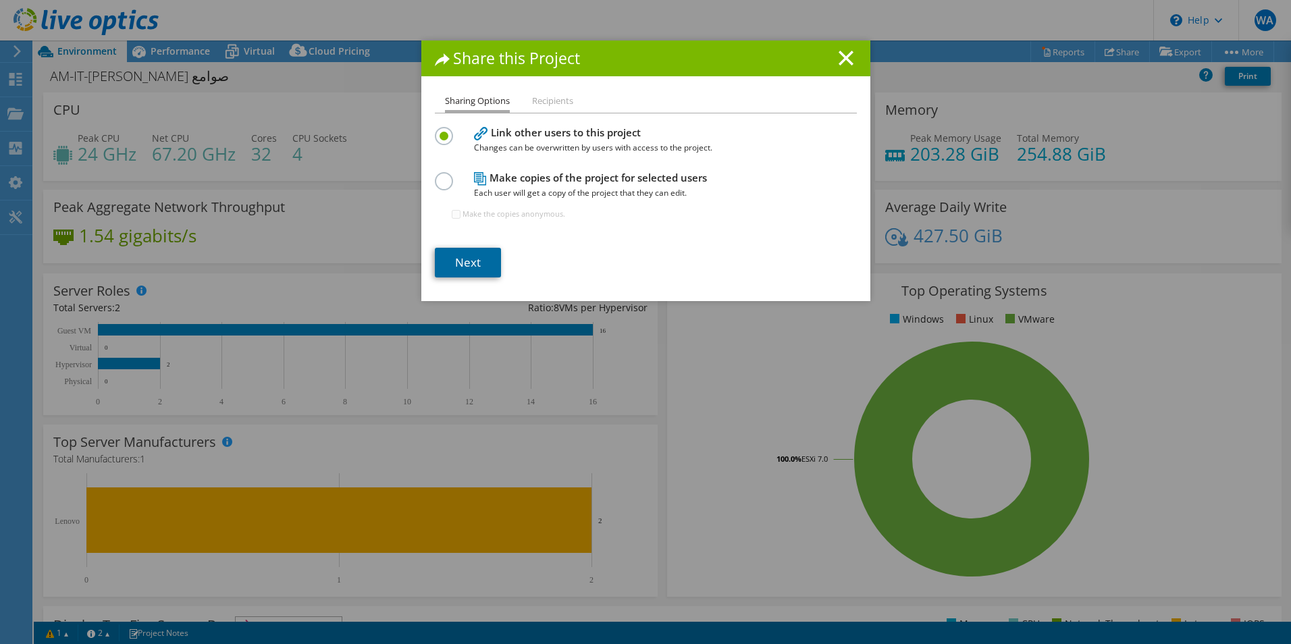
click at [480, 261] on link "Next" at bounding box center [468, 263] width 66 height 30
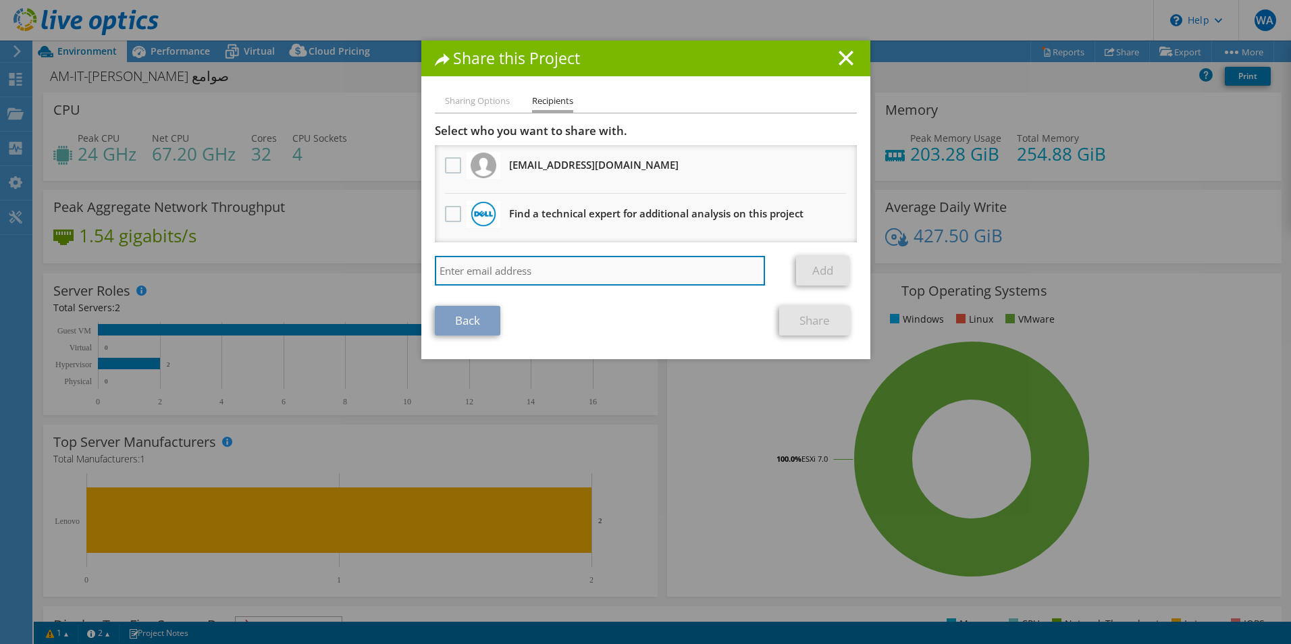
click at [550, 280] on input "search" at bounding box center [600, 271] width 331 height 30
type input "M"
drag, startPoint x: 550, startPoint y: 280, endPoint x: 1293, endPoint y: 678, distance: 843.3
click at [1031, 498] on html "WA End User wesam aljabsheh [EMAIL_ADDRESS][DOMAIN_NAME] DC-Technologies My Pro…" at bounding box center [645, 322] width 1291 height 644
click at [577, 288] on div "Add" at bounding box center [646, 274] width 422 height 36
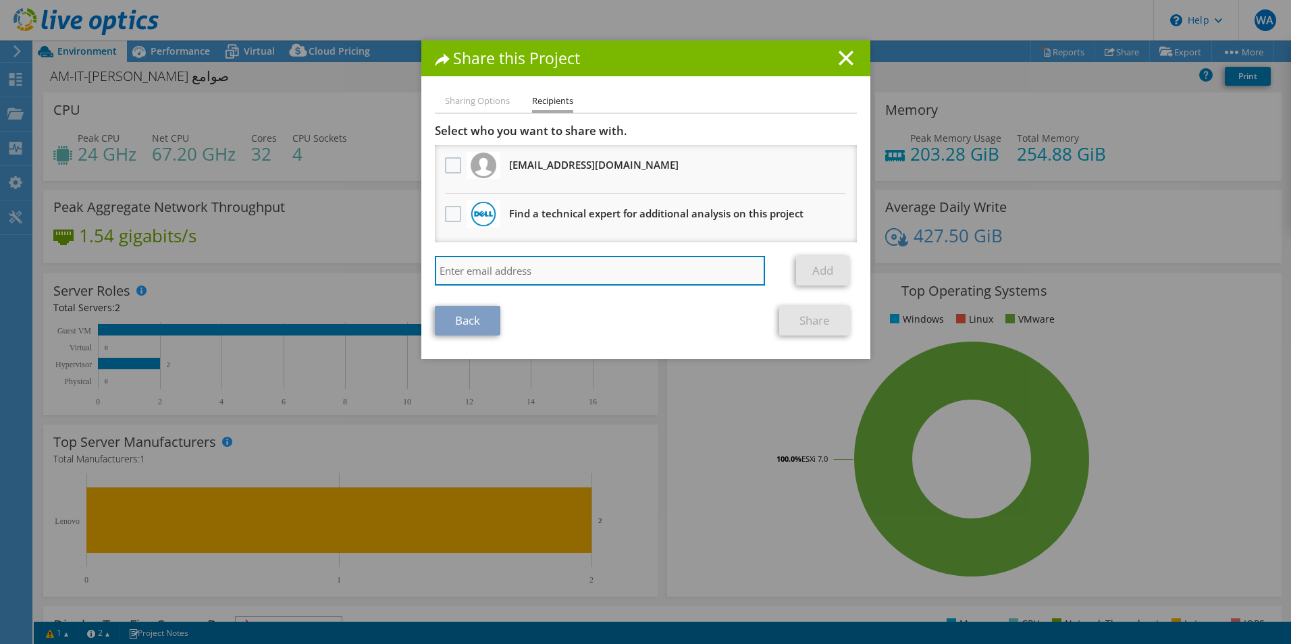
click at [583, 279] on input "search" at bounding box center [600, 271] width 331 height 30
type input "[EMAIL_ADDRESS][DOMAIN_NAME]"
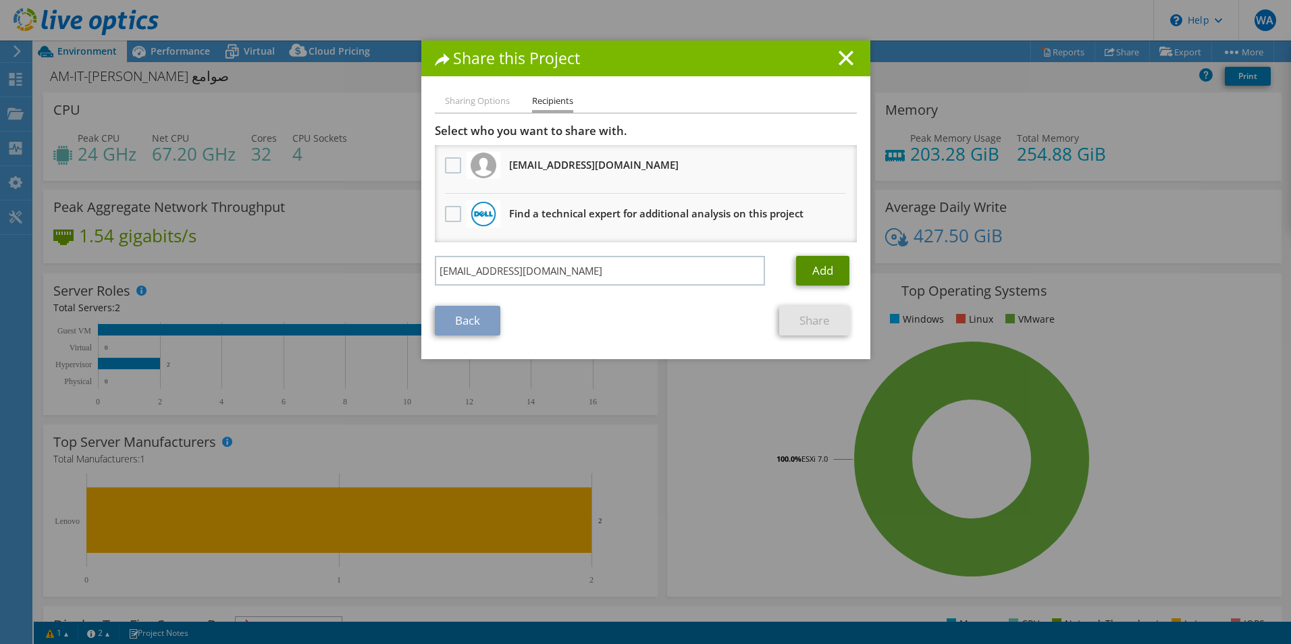
click at [798, 267] on link "Add" at bounding box center [822, 271] width 53 height 30
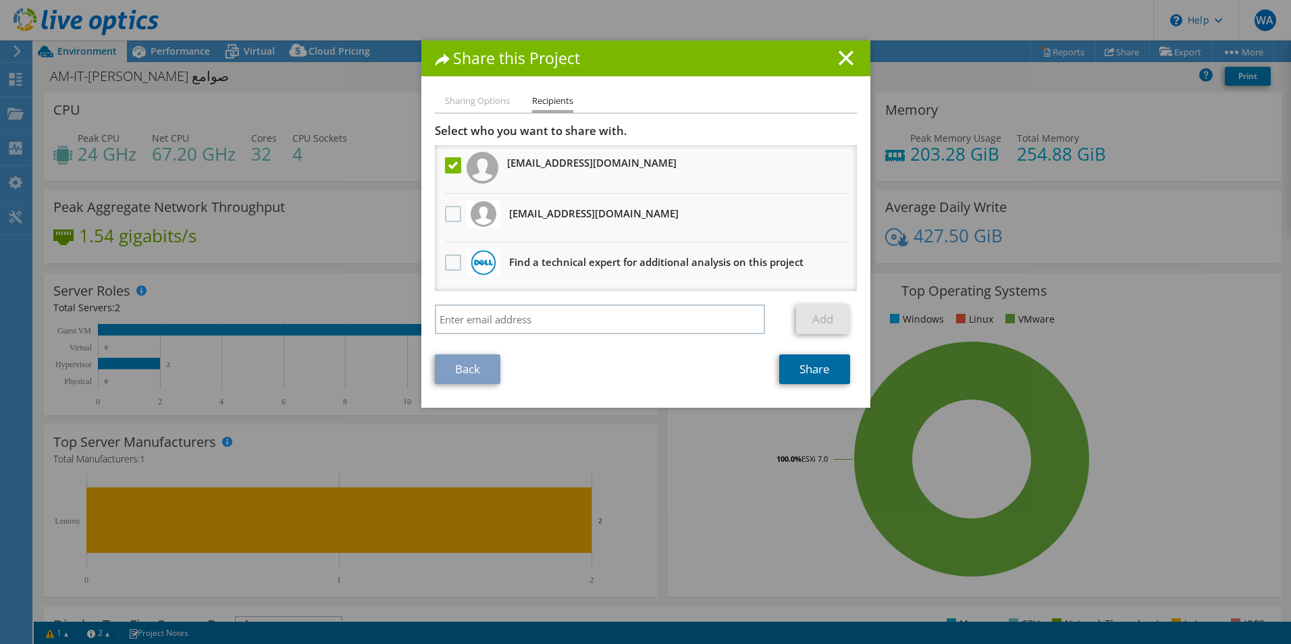
click at [824, 367] on link "Share" at bounding box center [814, 369] width 71 height 30
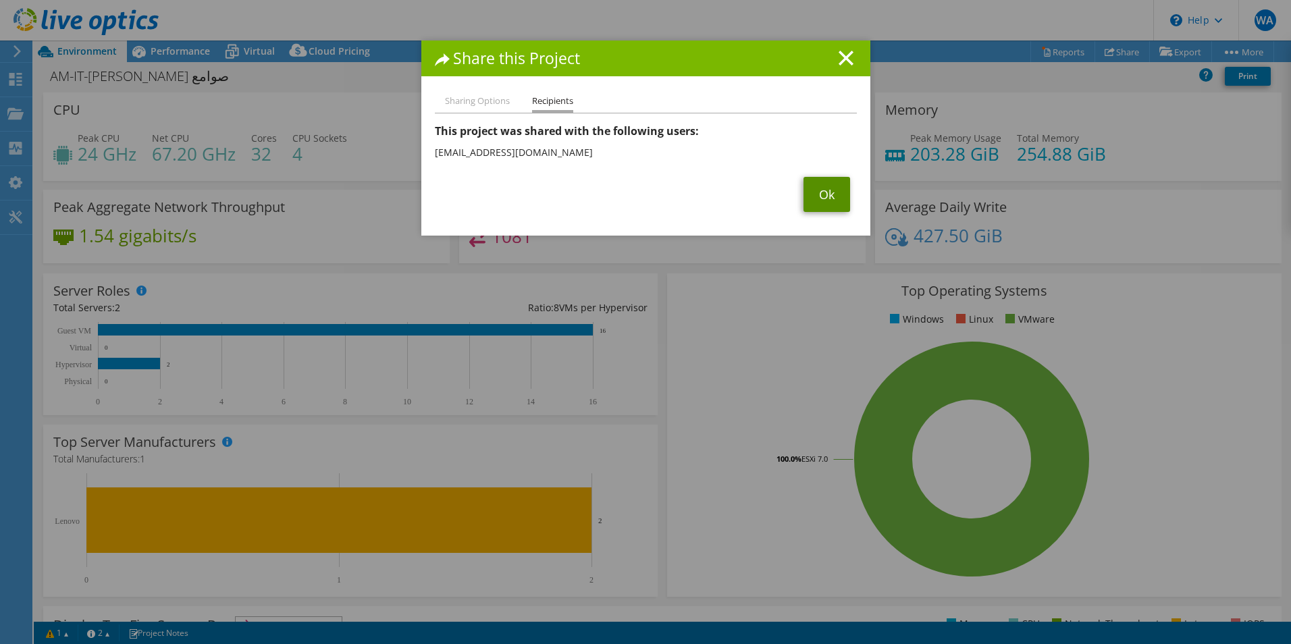
click at [833, 191] on link "Ok" at bounding box center [826, 194] width 47 height 35
